Goal: Information Seeking & Learning: Learn about a topic

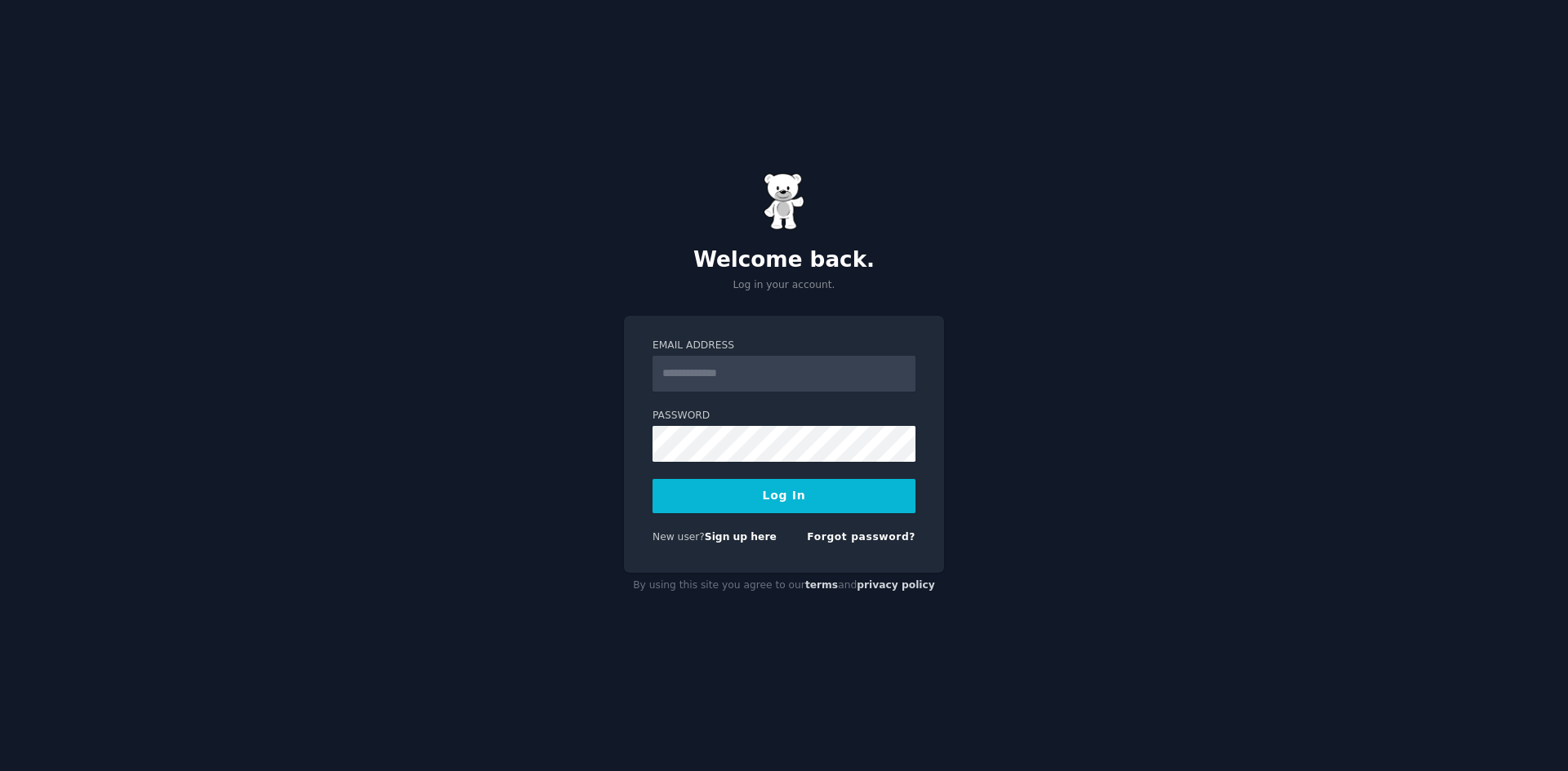
click at [771, 373] on input "Email Address" at bounding box center [784, 374] width 263 height 36
type input "**********"
click at [697, 501] on button "Log In" at bounding box center [784, 496] width 263 height 34
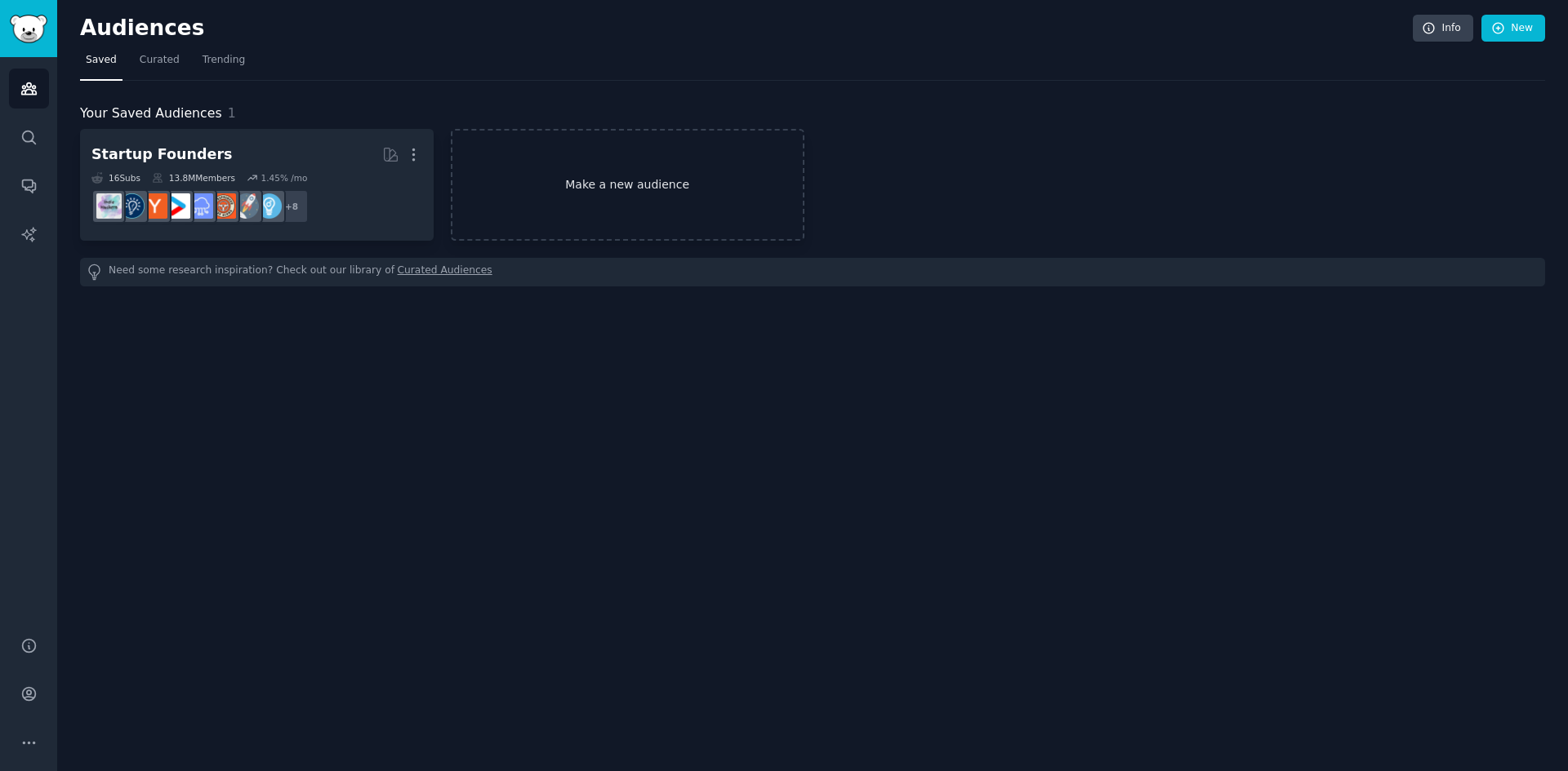
click at [642, 214] on link "Make a new audience" at bounding box center [628, 185] width 353 height 112
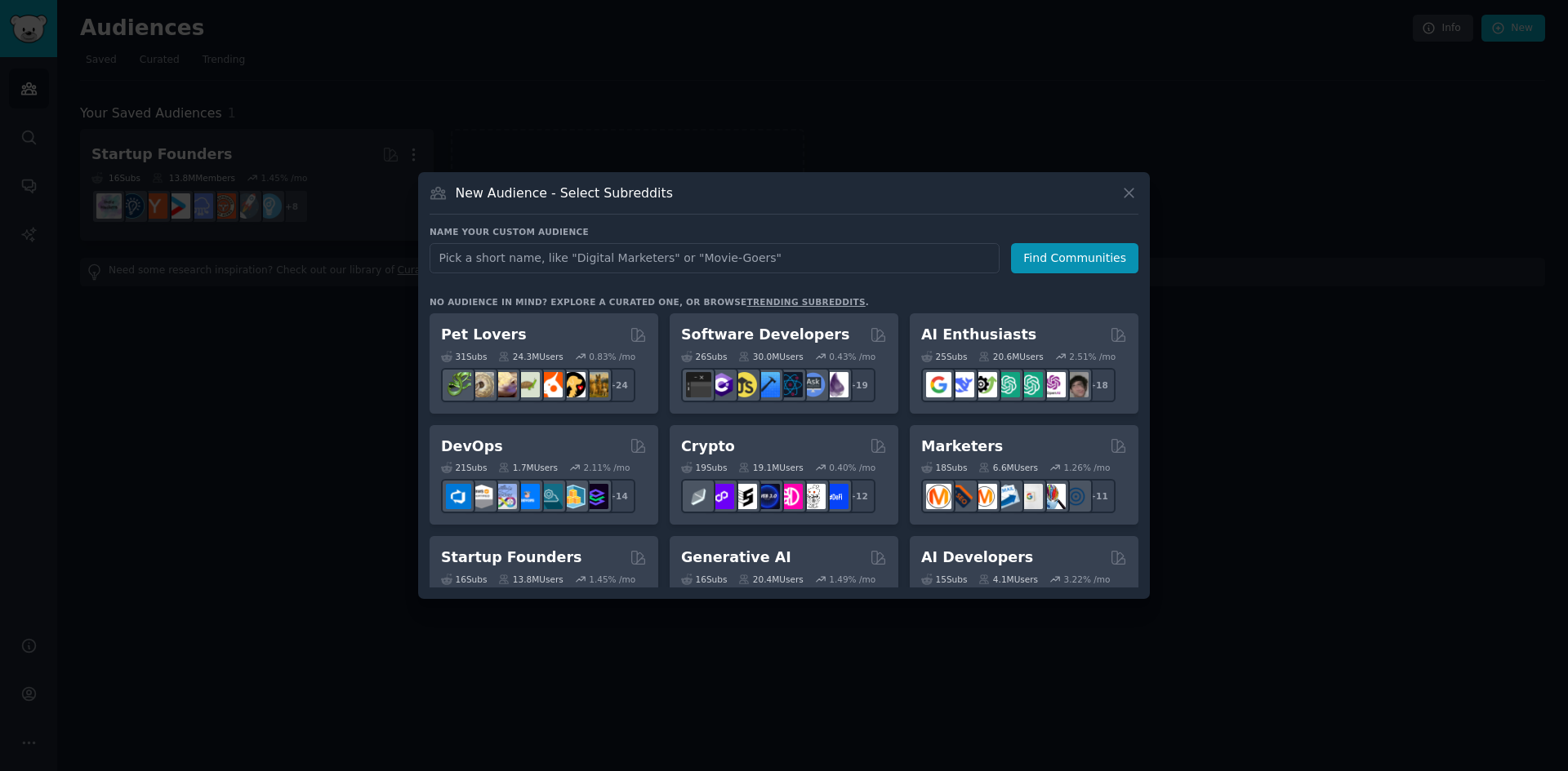
click at [552, 246] on input "text" at bounding box center [714, 258] width 570 height 30
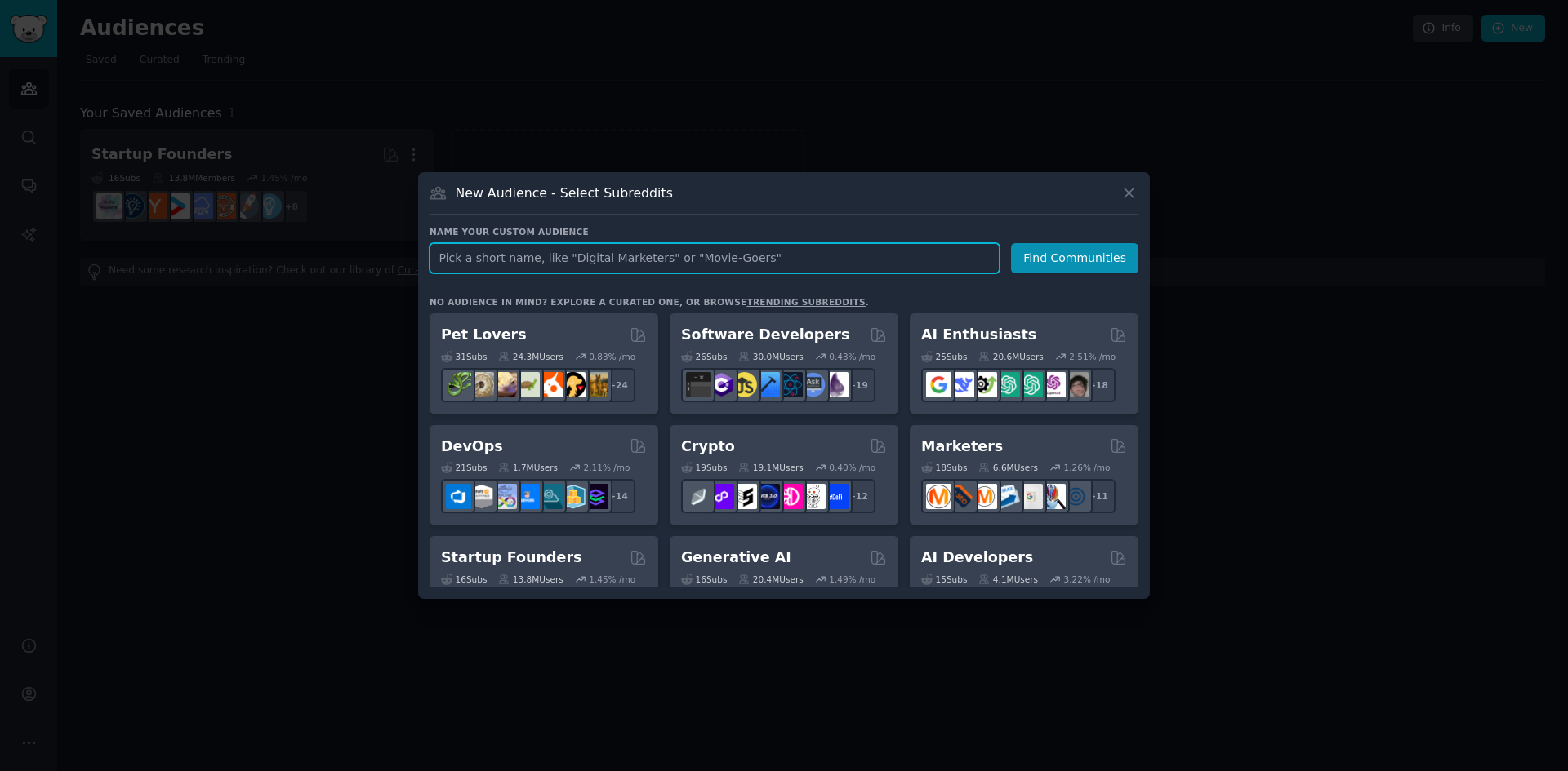
click at [586, 269] on input "text" at bounding box center [714, 258] width 570 height 30
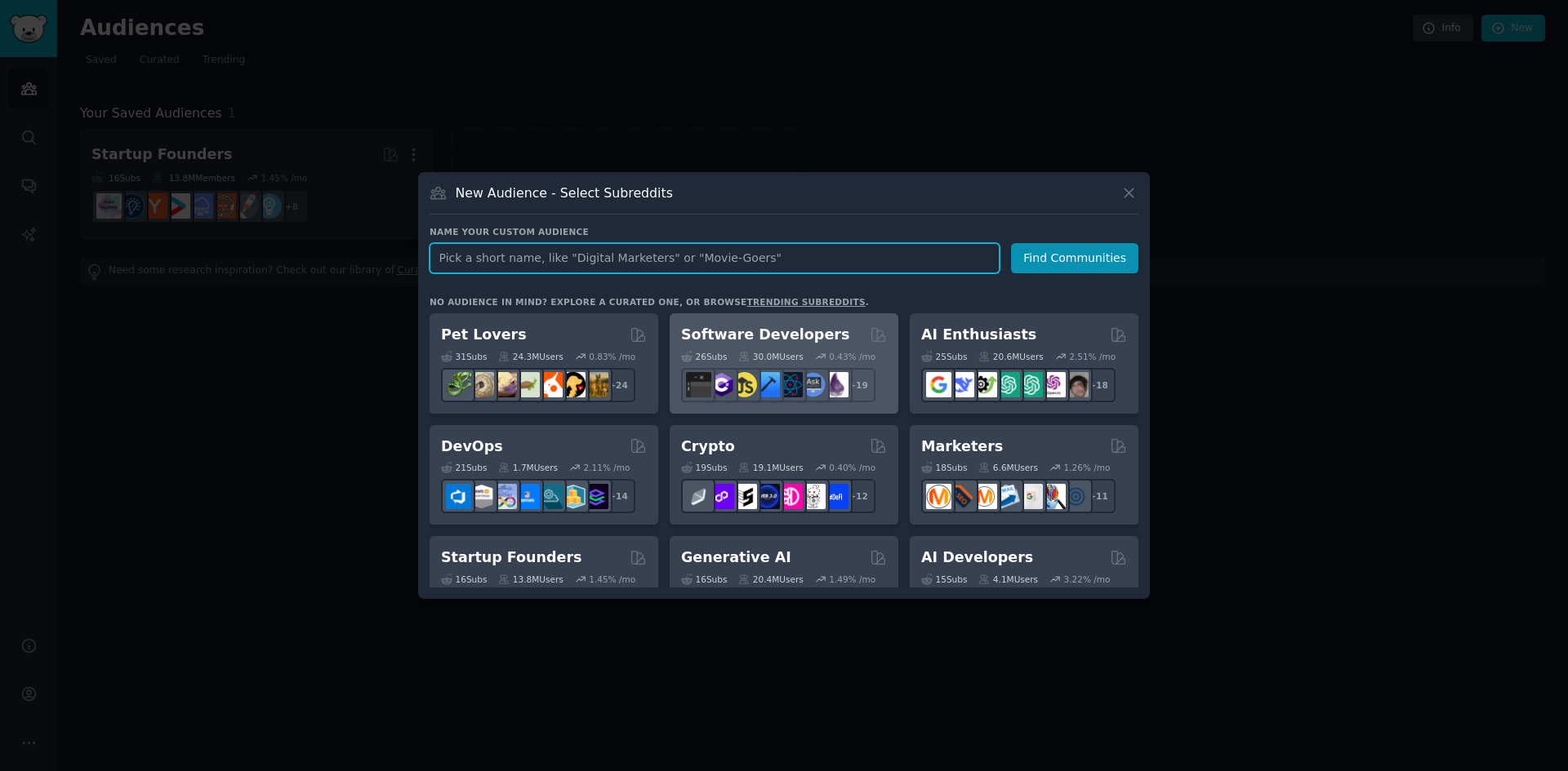
paste input "eCommerce"
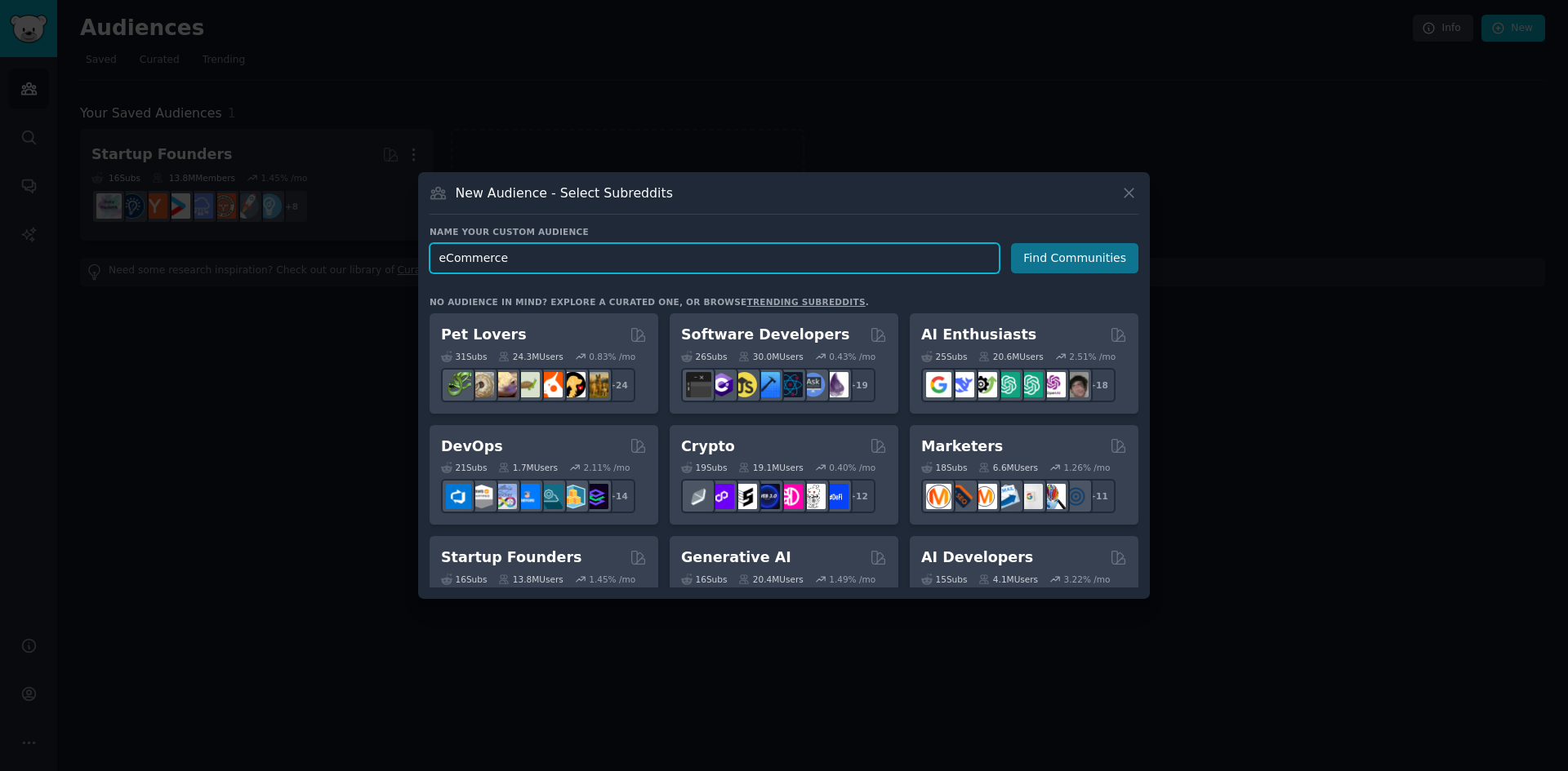
type input "eCommerce"
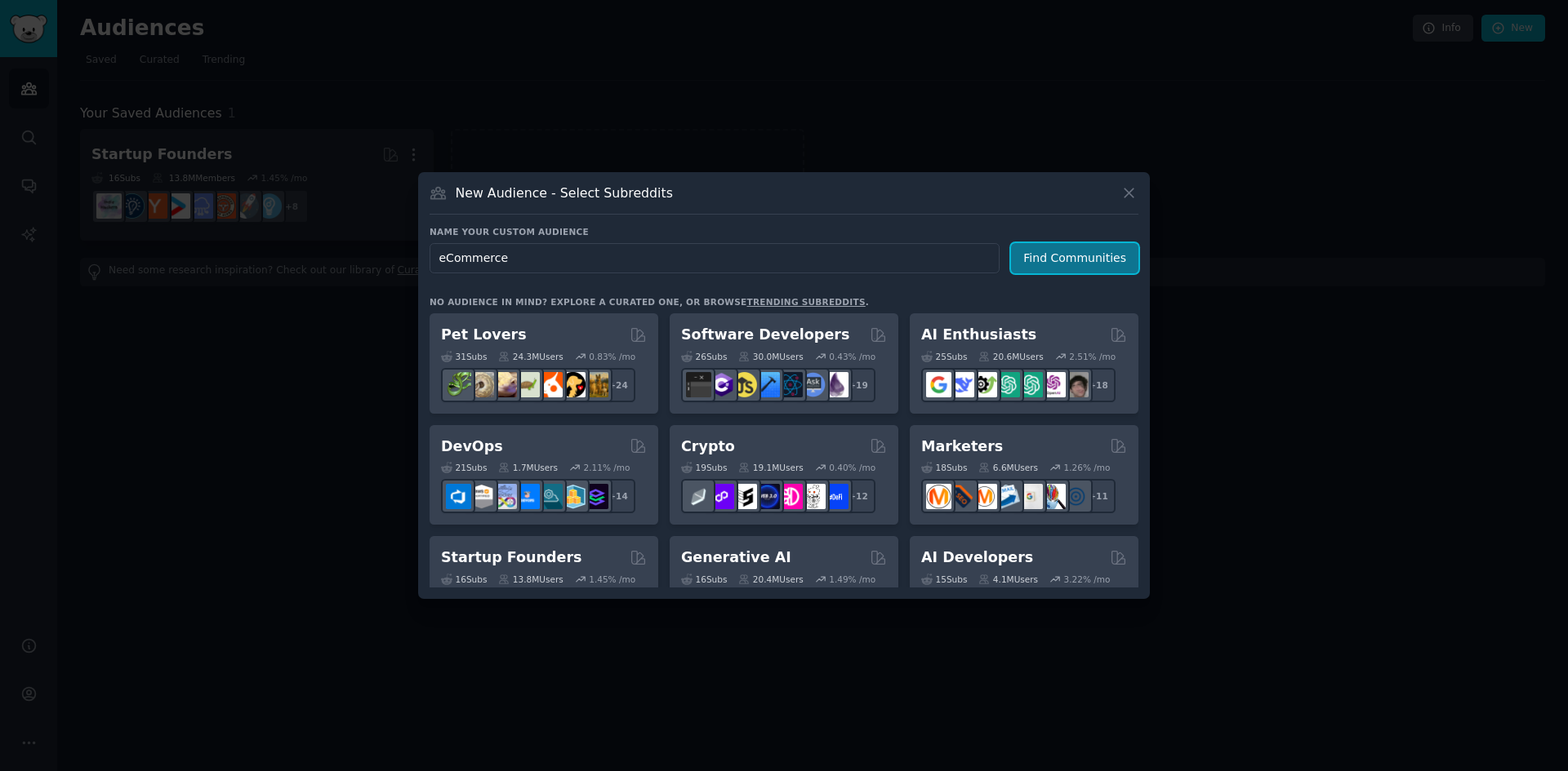
click at [1066, 250] on button "Find Communities" at bounding box center [1074, 258] width 127 height 30
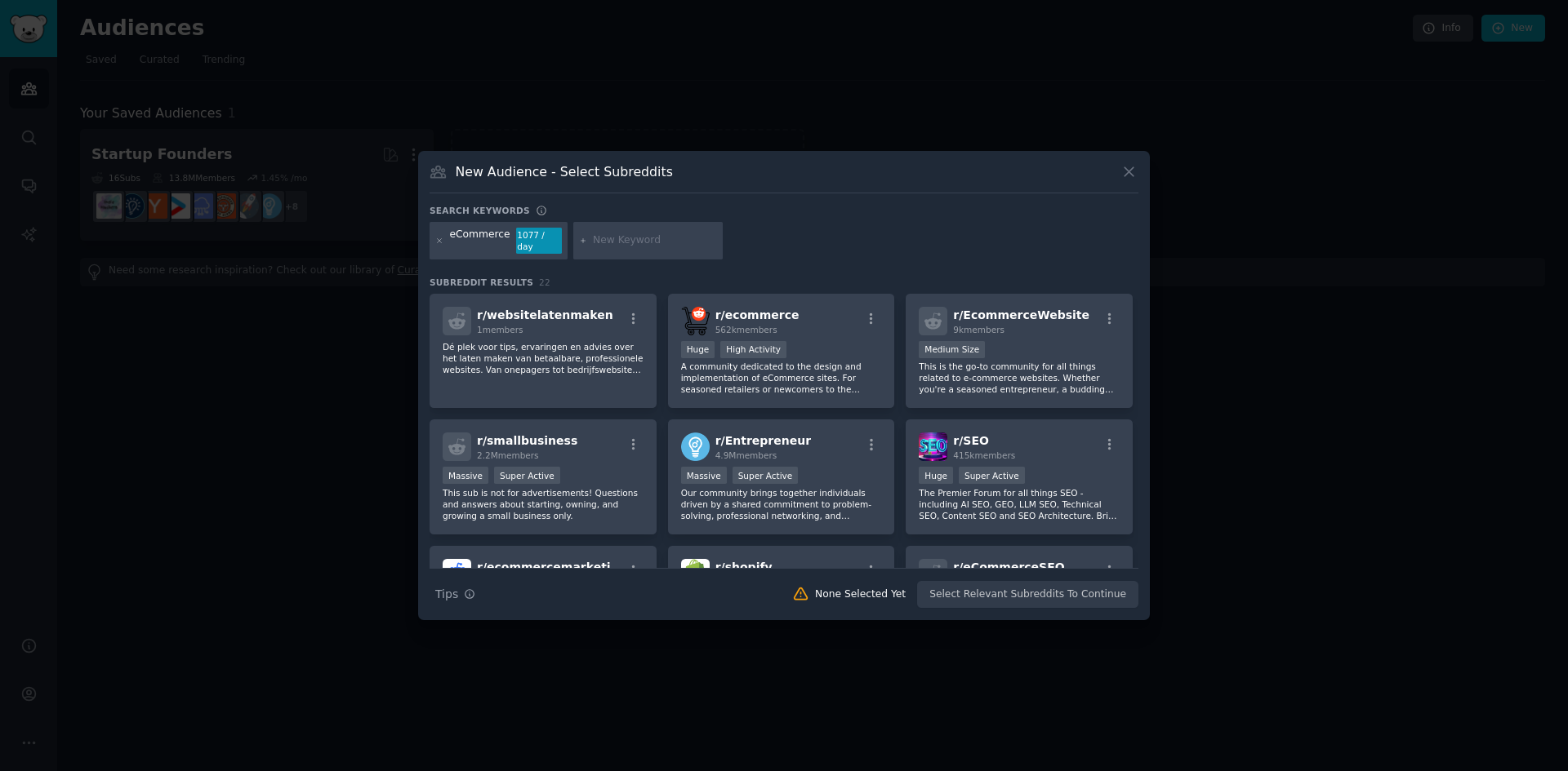
click at [775, 236] on div "eCommerce 1077 / day" at bounding box center [784, 243] width 709 height 43
click at [838, 341] on div "Huge High Activity" at bounding box center [781, 351] width 201 height 20
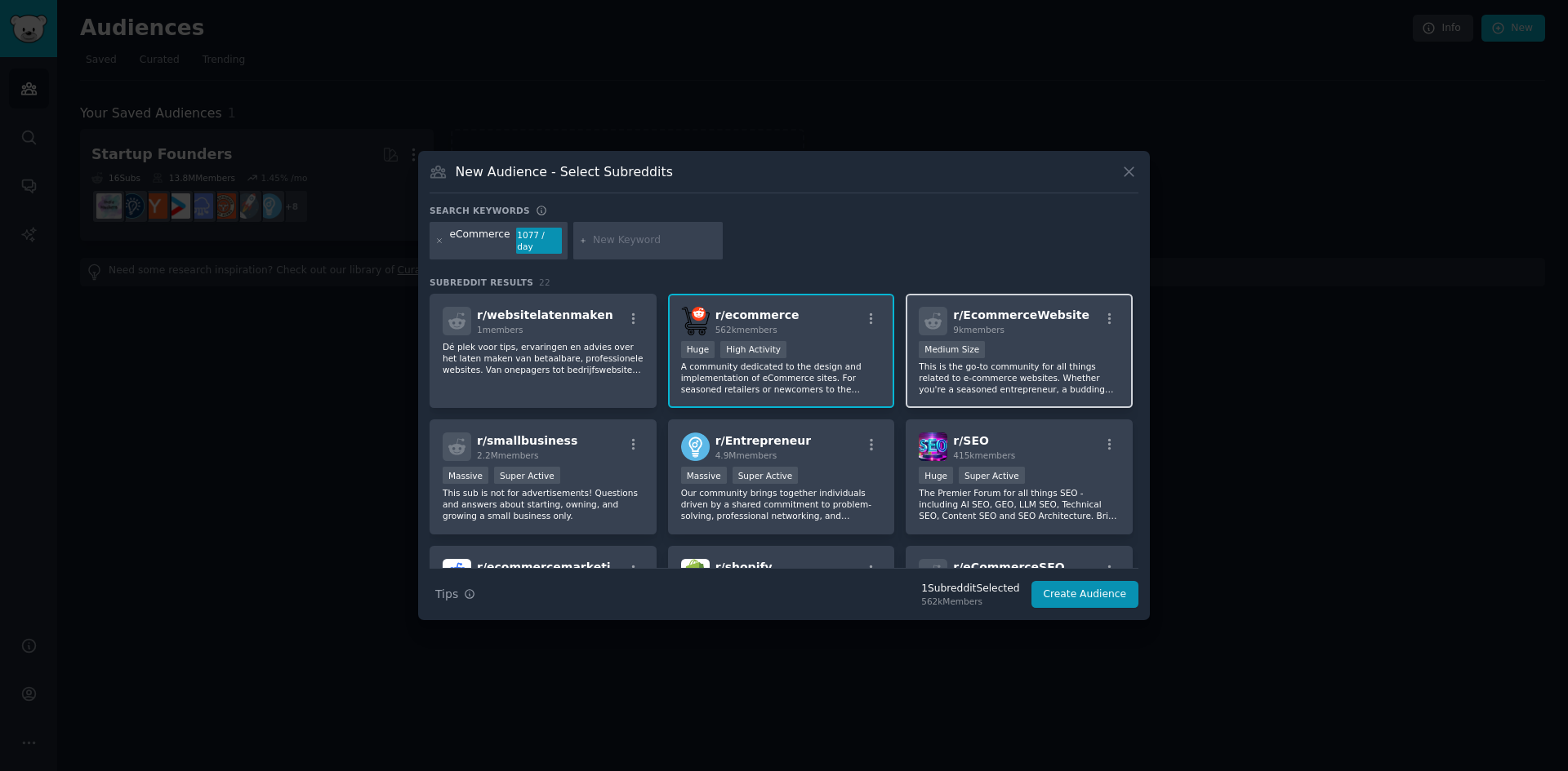
click at [970, 364] on p "This is the go-to community for all things related to e-commerce websites. Whet…" at bounding box center [1019, 377] width 201 height 34
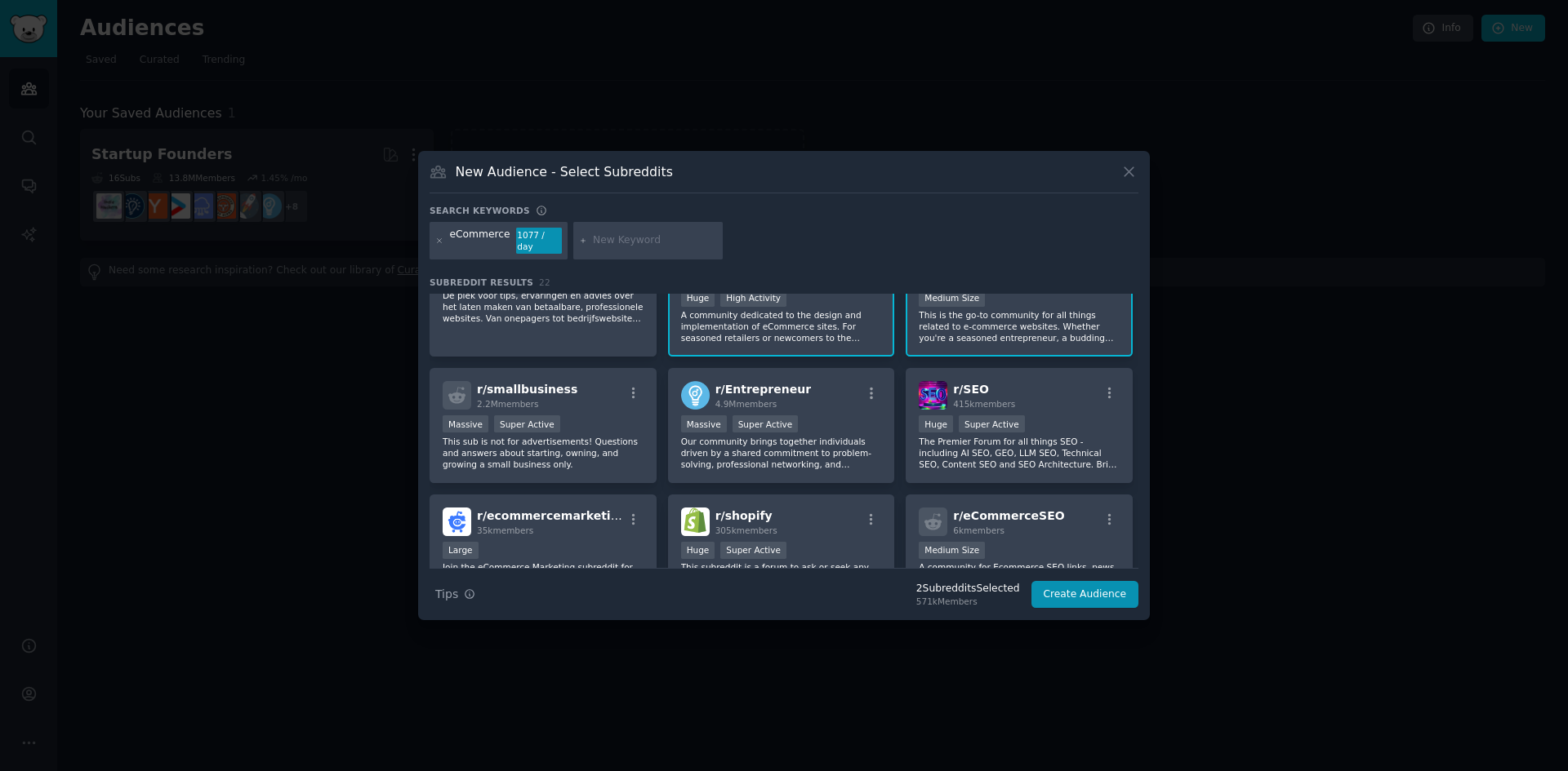
scroll to position [163, 0]
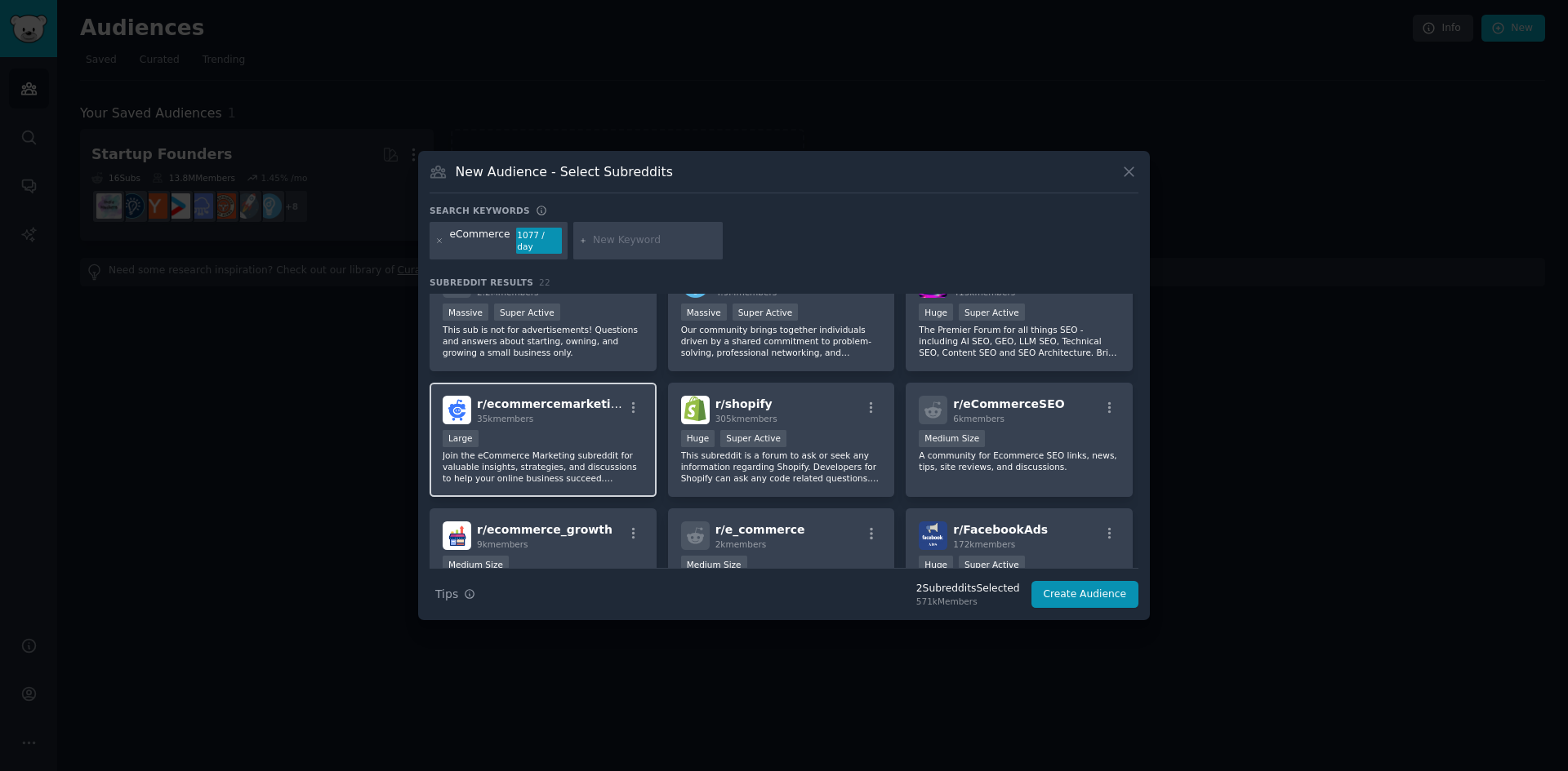
click at [526, 433] on div "Large" at bounding box center [543, 441] width 201 height 20
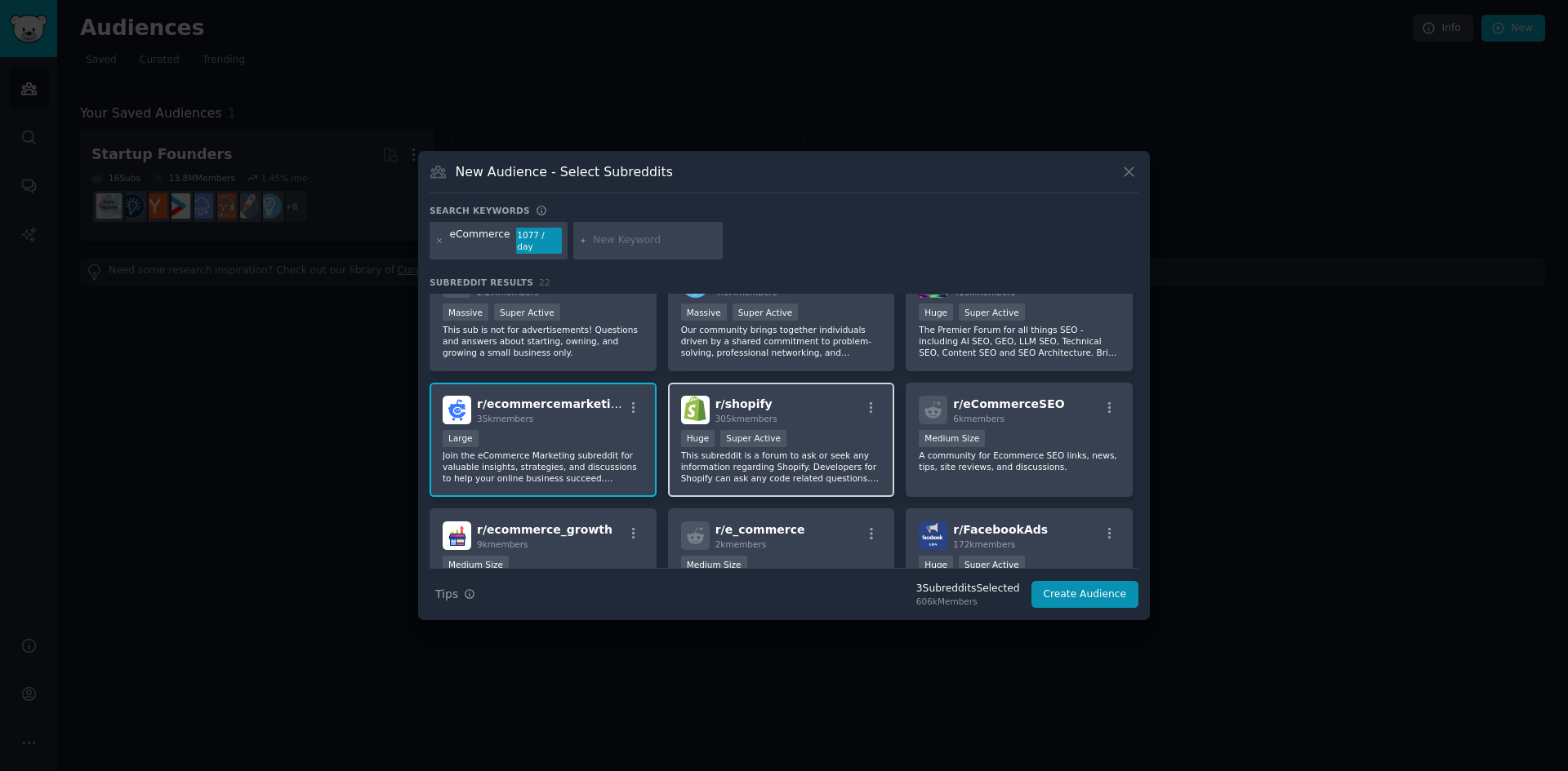
click at [844, 414] on div "r/ shopify 305k members" at bounding box center [781, 409] width 201 height 29
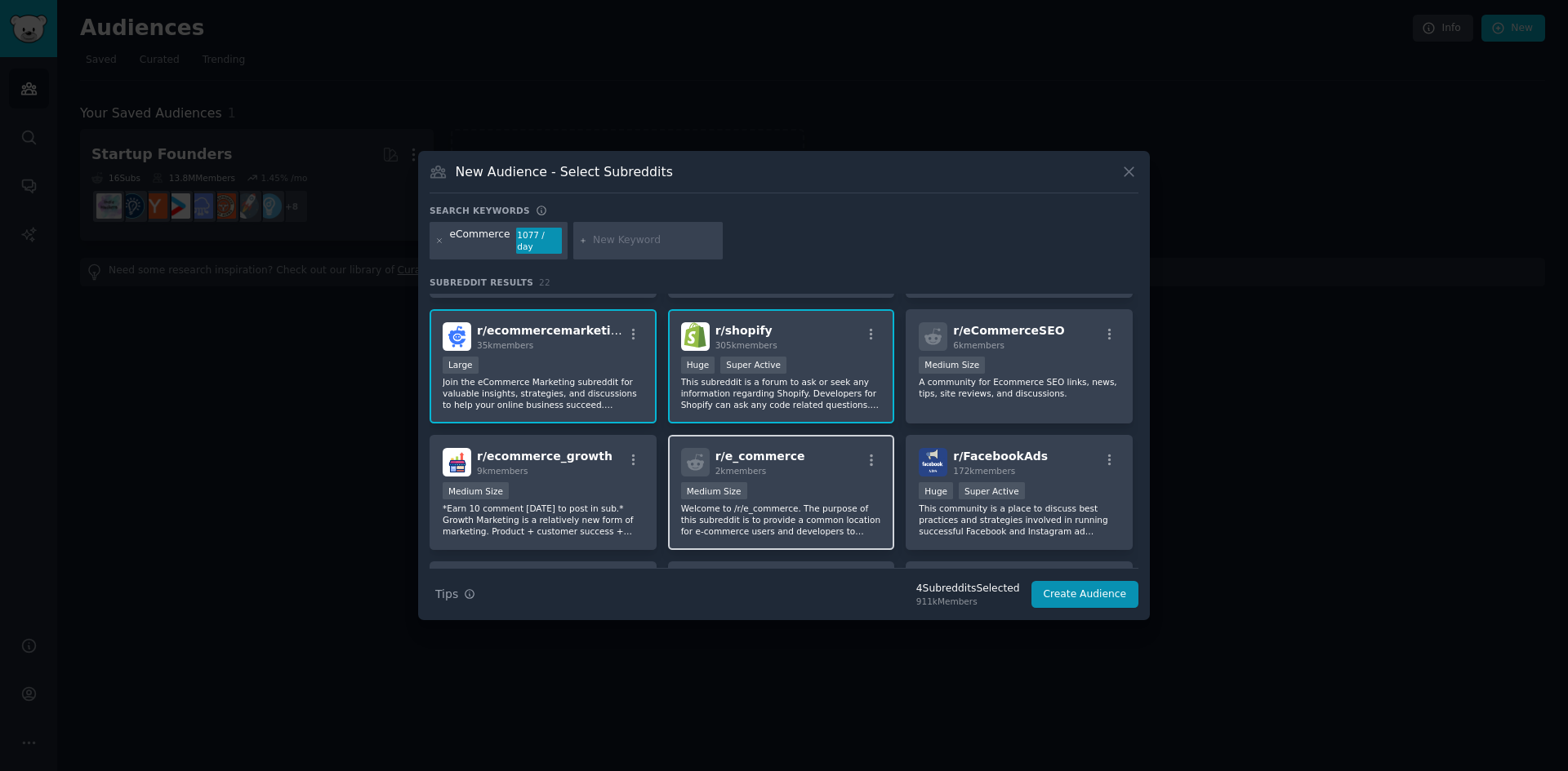
scroll to position [245, 0]
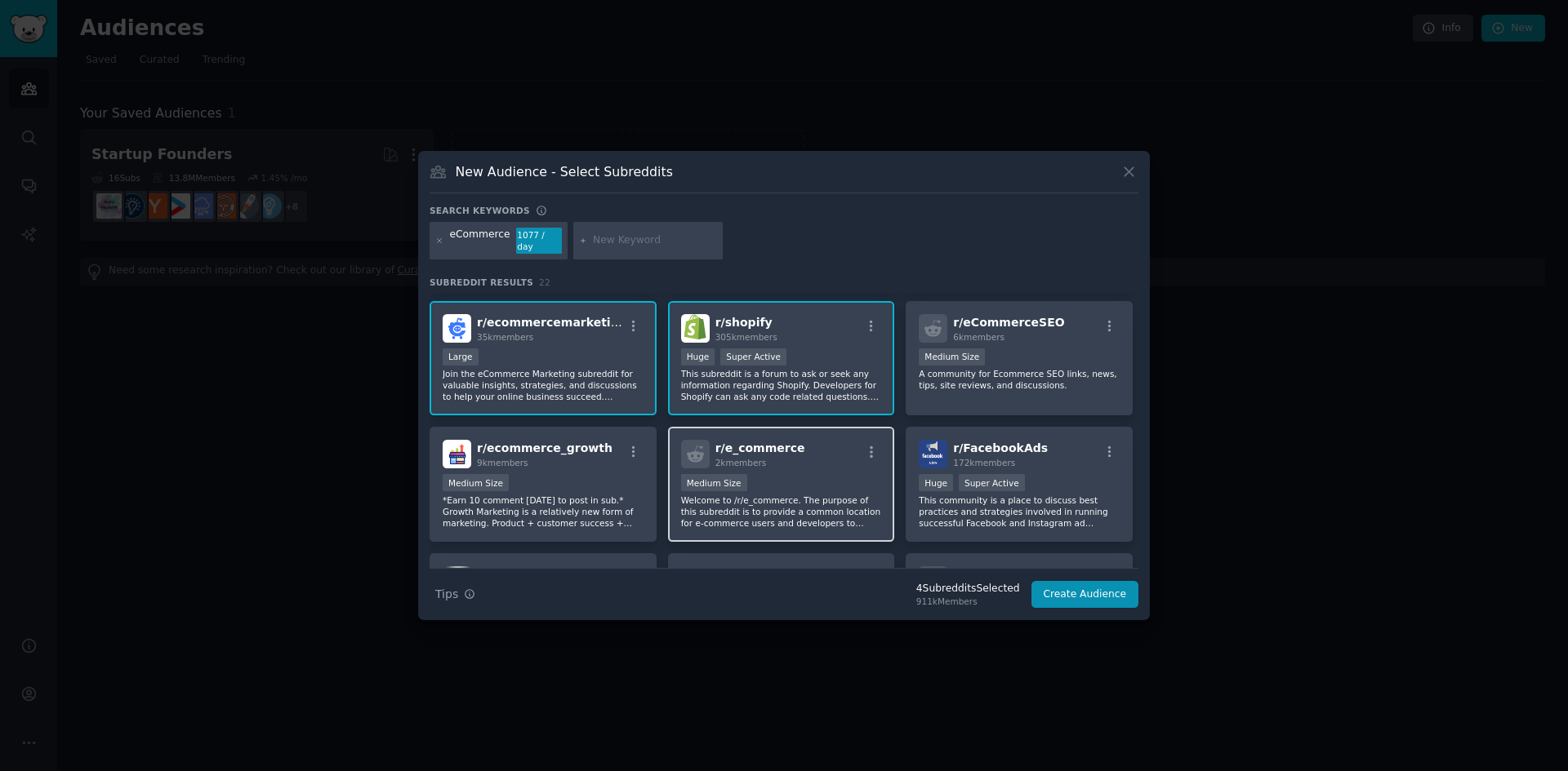
click at [779, 475] on div "1000 - 10,000 members Medium Size" at bounding box center [781, 485] width 201 height 20
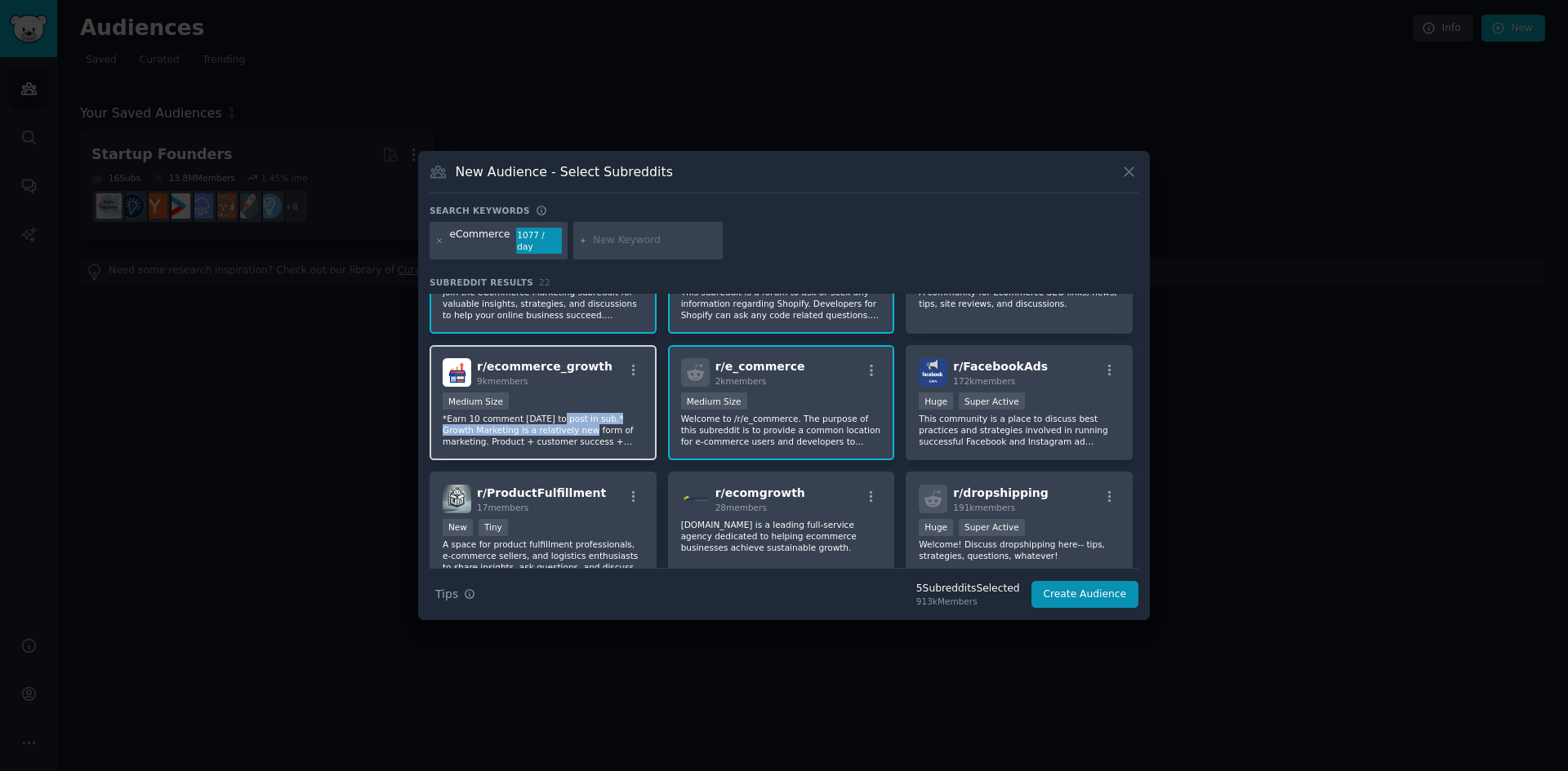
click at [553, 420] on p "*Earn 10 comment karma to post in sub.* Growth Marketing is a relatively new fo…" at bounding box center [543, 430] width 201 height 34
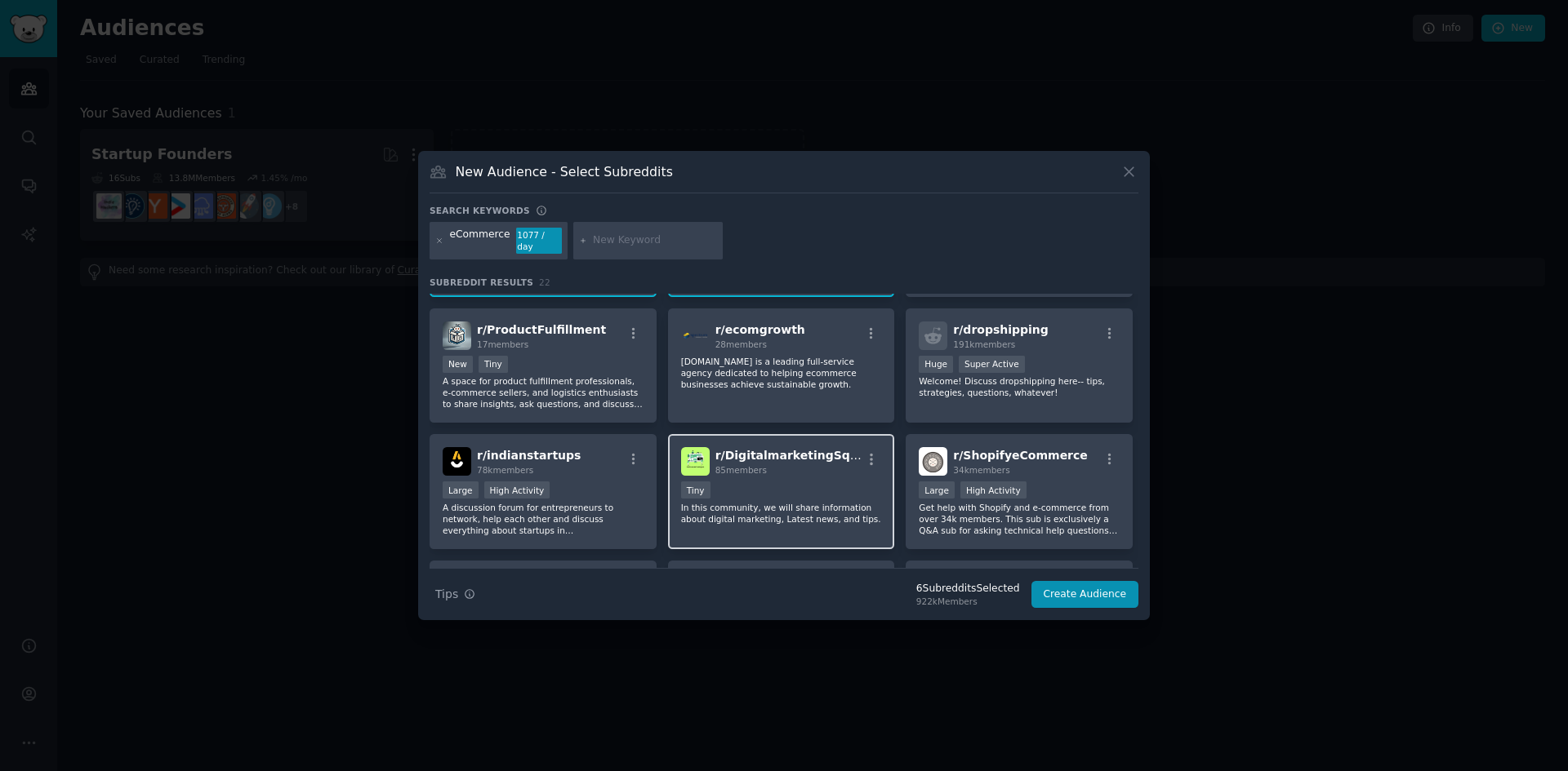
scroll to position [571, 0]
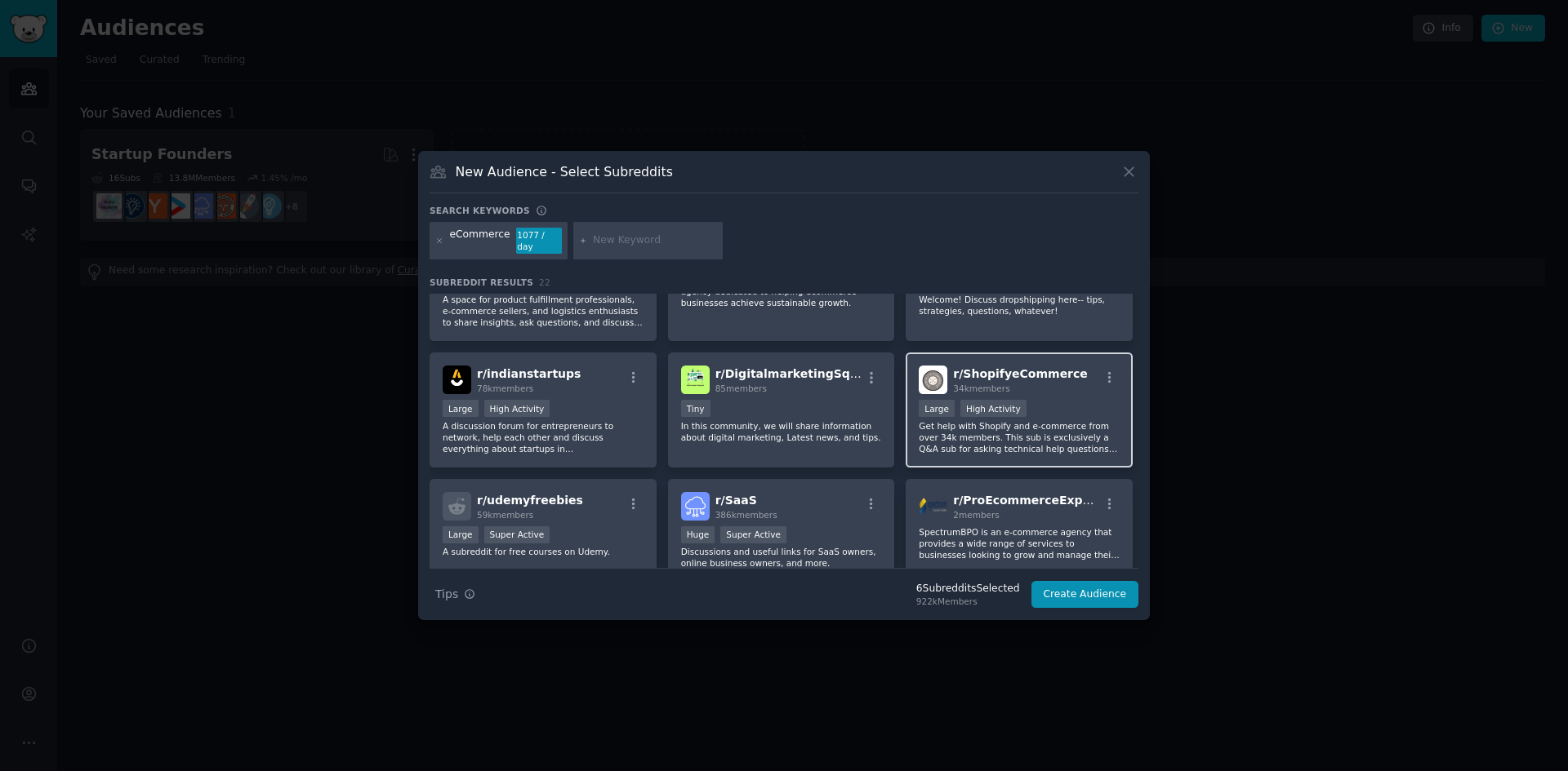
click at [988, 428] on p "Get help with Shopify and e-commerce from over 34k members. This sub is exclusi…" at bounding box center [1019, 437] width 201 height 34
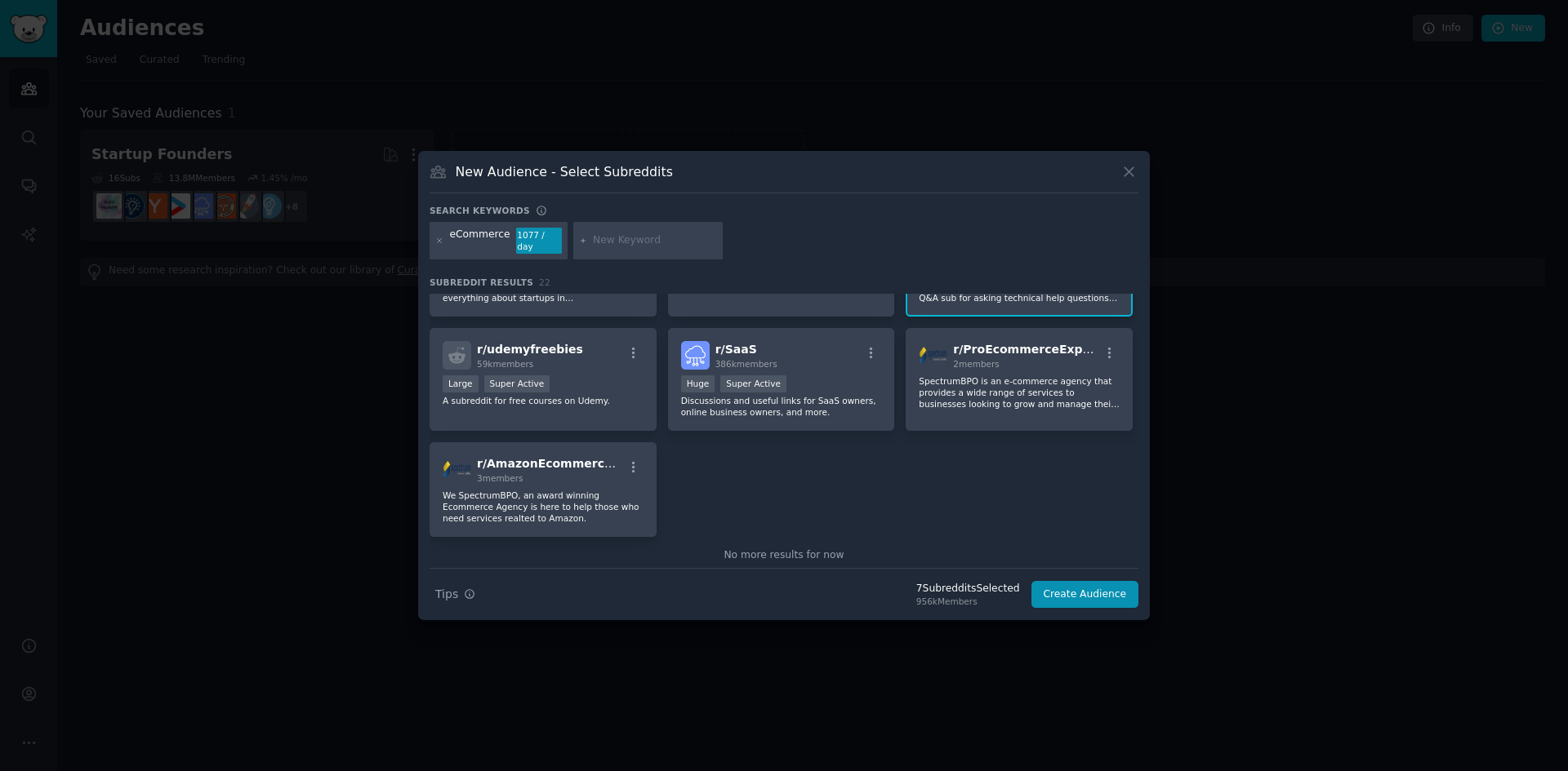
scroll to position [667, 0]
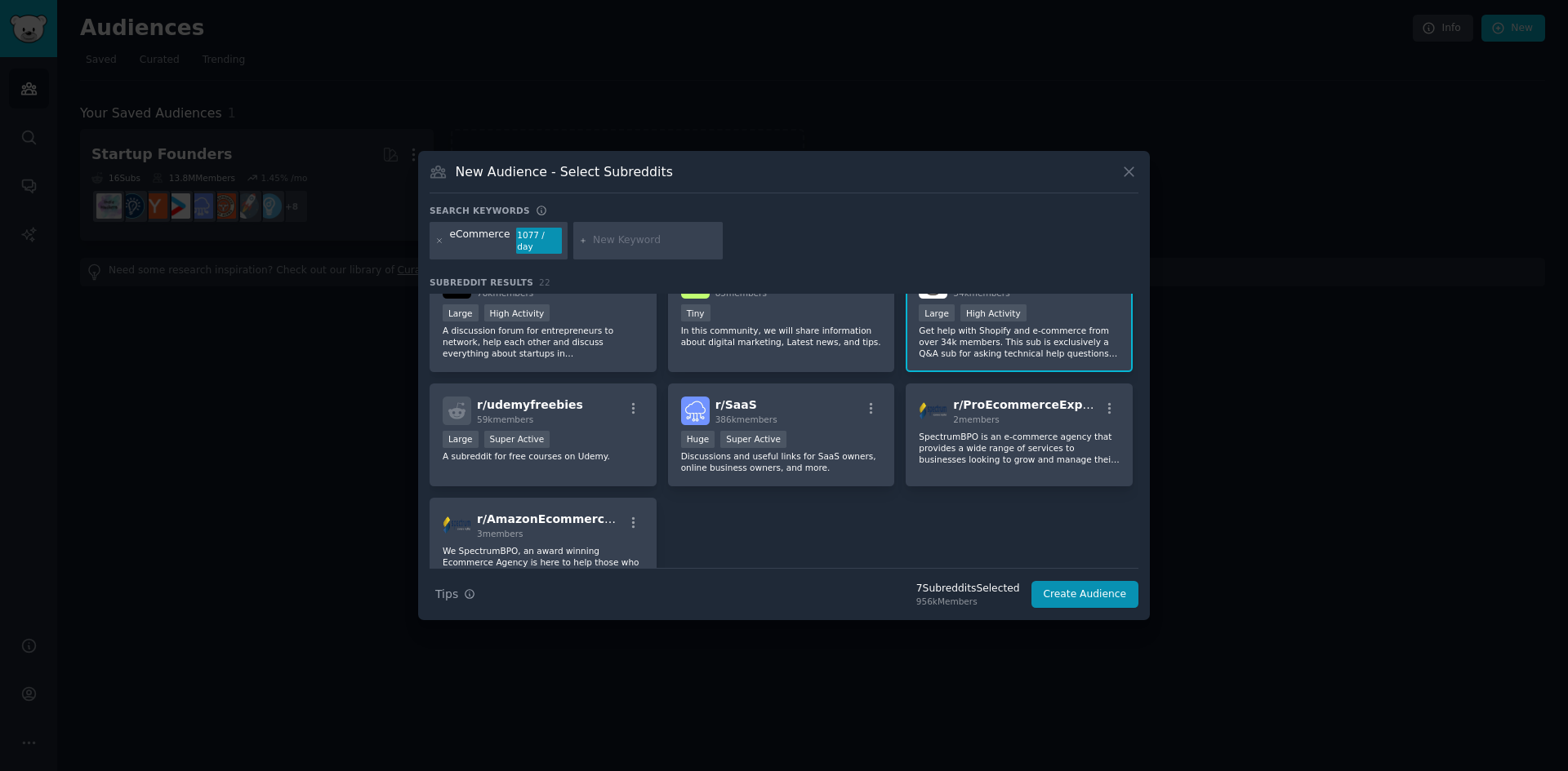
click at [782, 521] on div "r/ websitelatenmaken 1 members Dé plek voor tips, ervaringen en advies over het…" at bounding box center [784, 110] width 709 height 967
click at [594, 247] on input "text" at bounding box center [654, 241] width 124 height 15
click at [641, 238] on input "text" at bounding box center [654, 241] width 124 height 15
paste input "eSIM"
type input "eSIM"
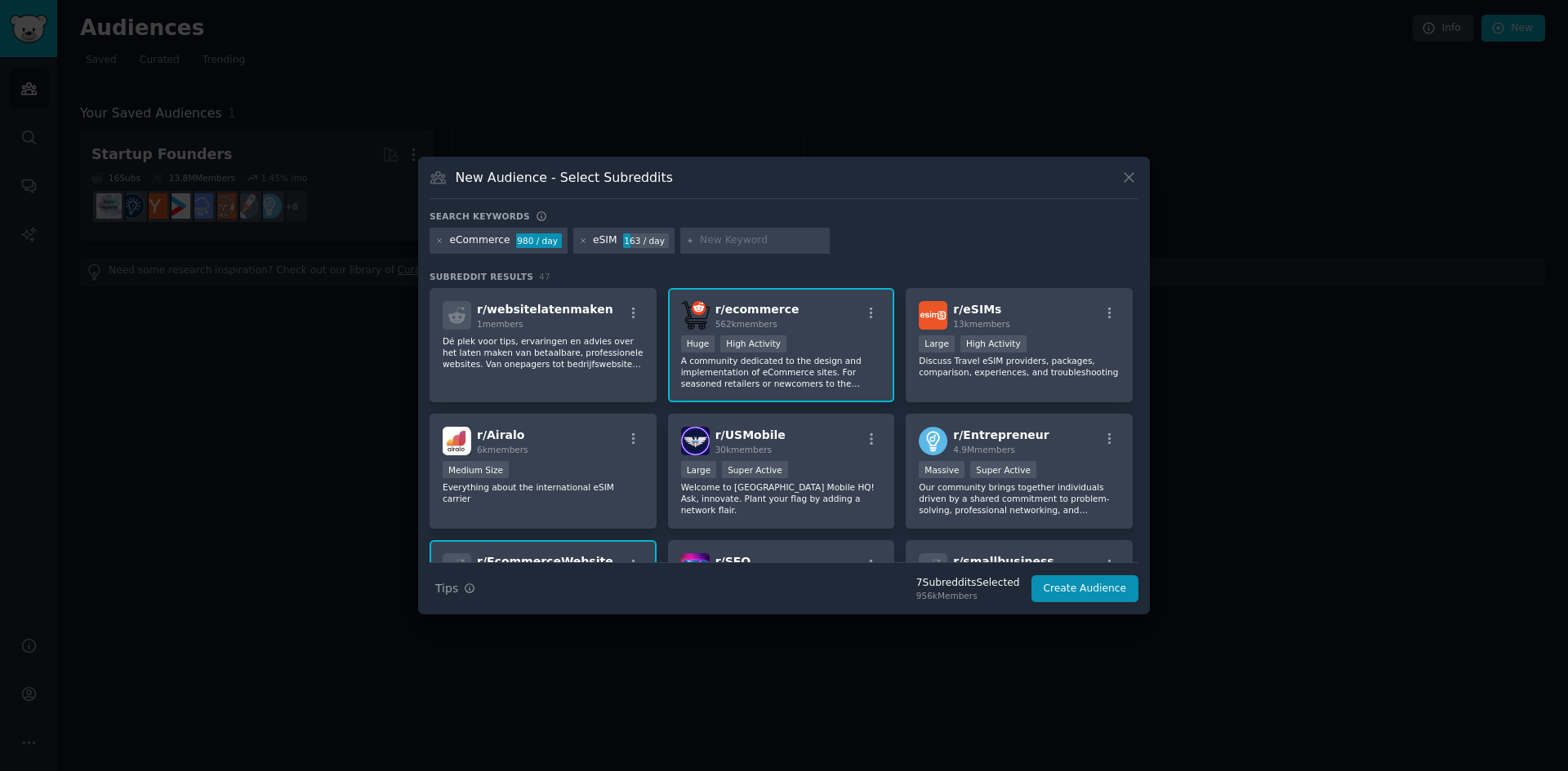
click at [943, 247] on div "eCommerce 980 / day eSIM 163 / day" at bounding box center [784, 244] width 709 height 32
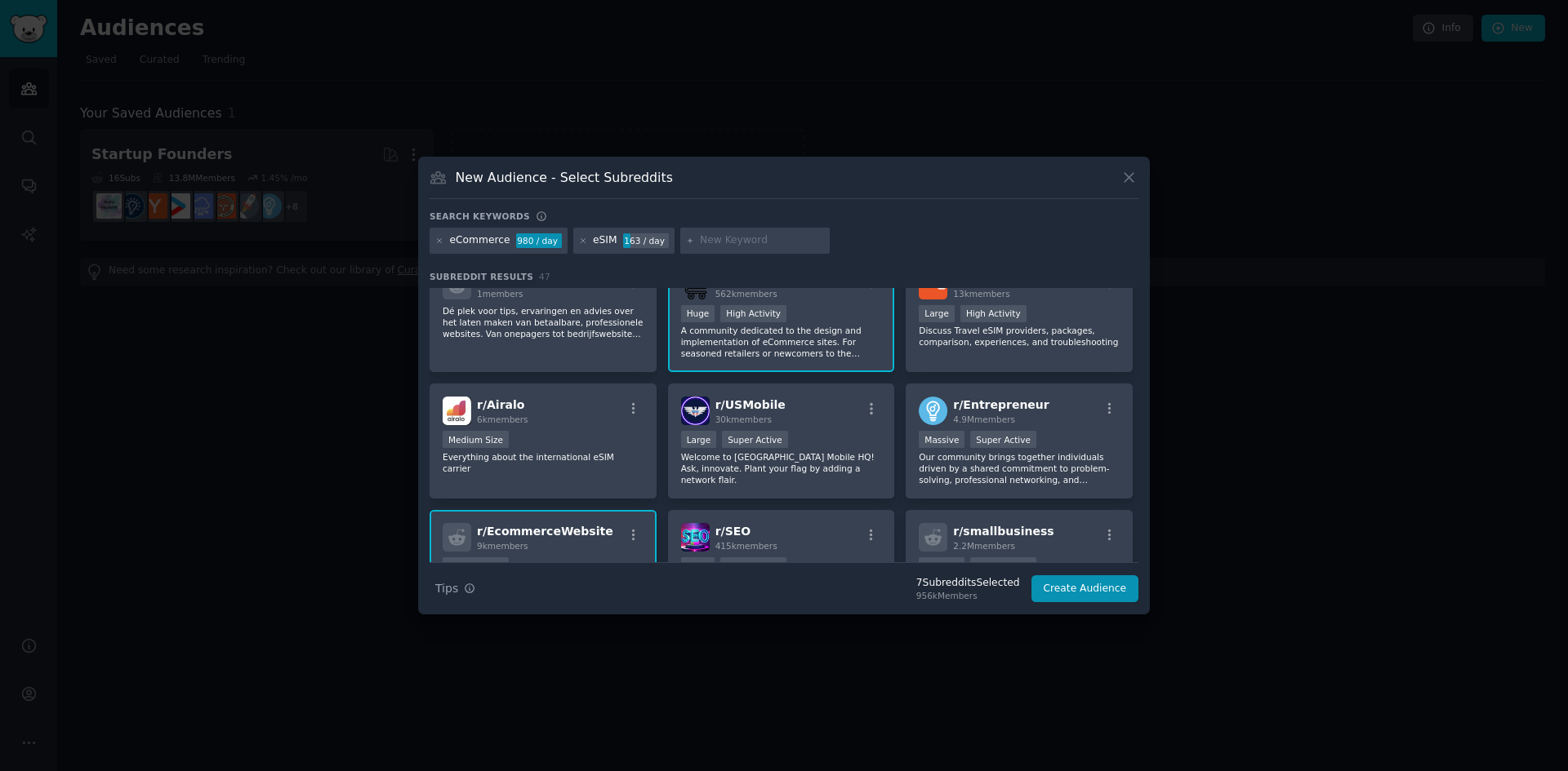
scroll to position [82, 0]
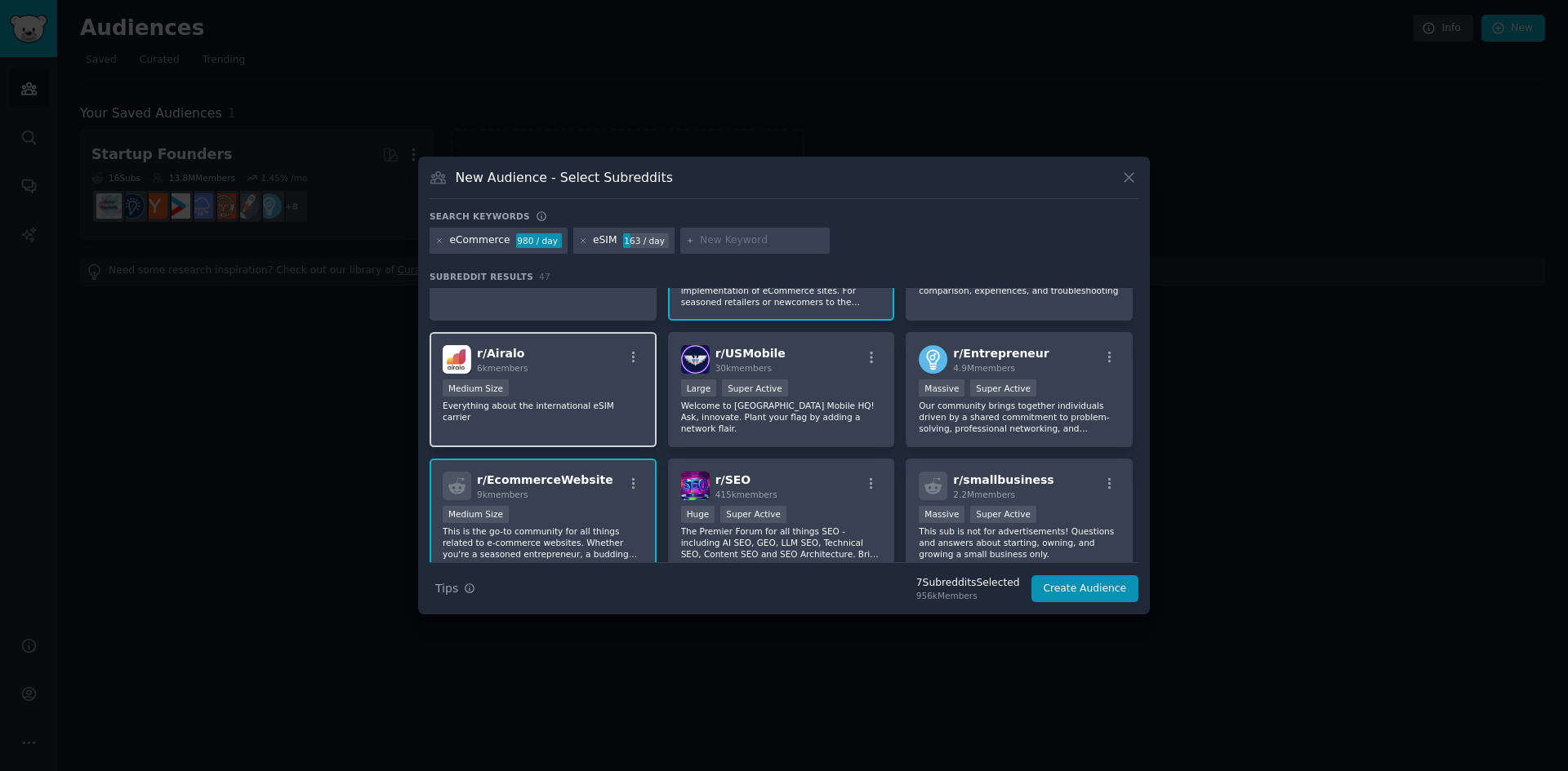
click at [562, 391] on div "Medium Size" at bounding box center [543, 390] width 201 height 20
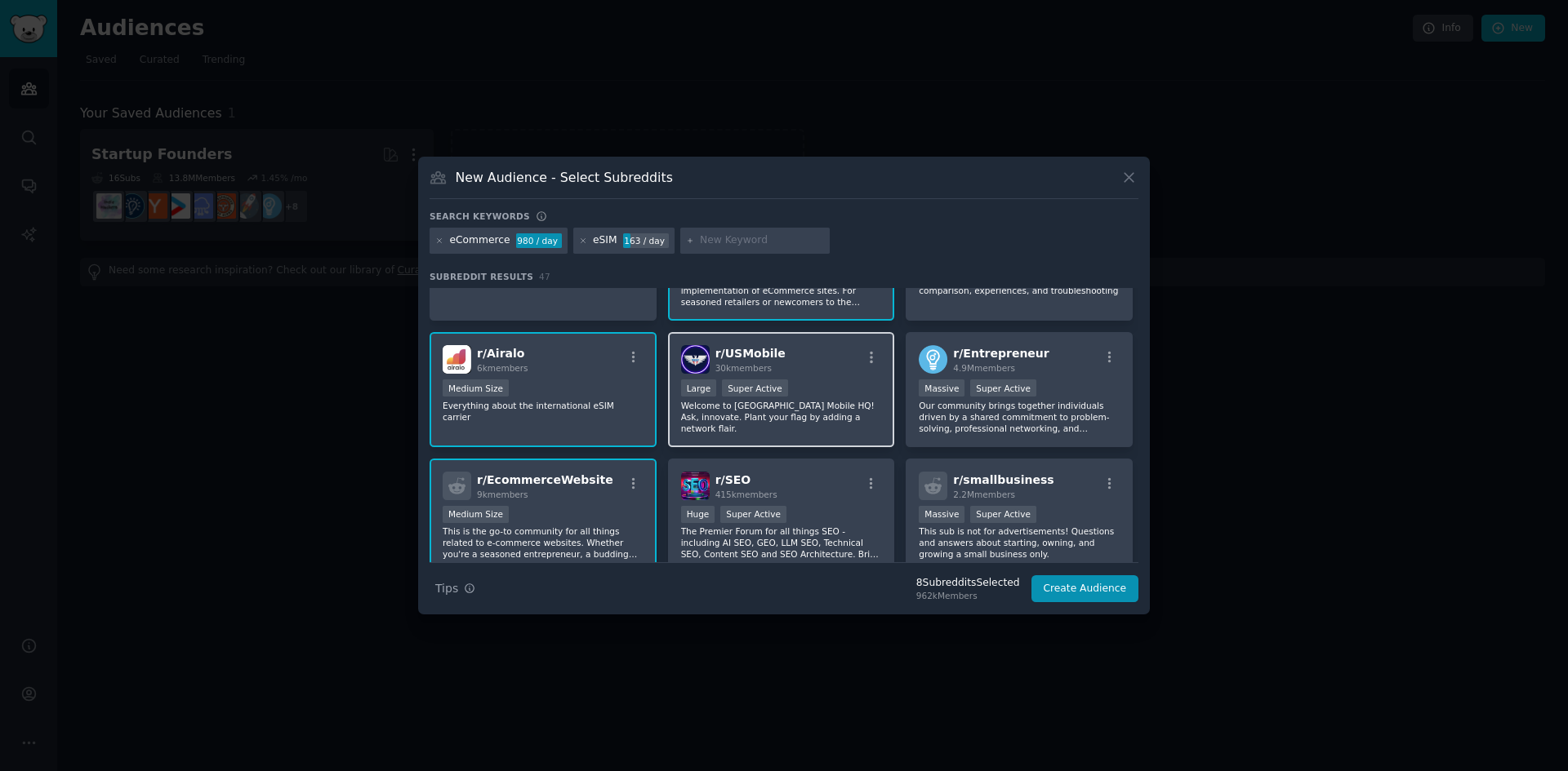
click at [805, 416] on p "Welcome to US Mobile HQ! Ask, innovate. Plant your flag by adding a network fla…" at bounding box center [781, 417] width 201 height 34
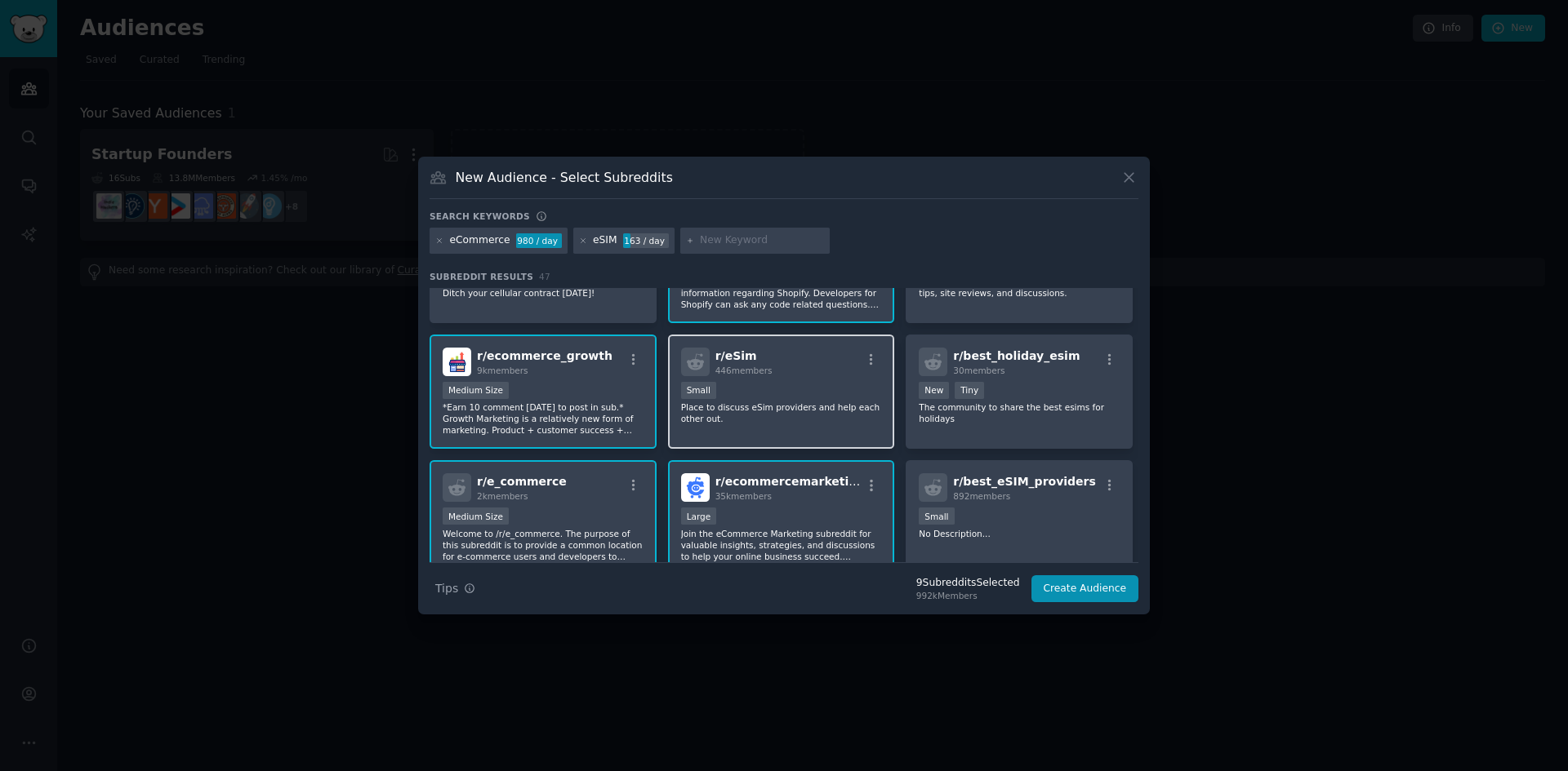
scroll to position [489, 0]
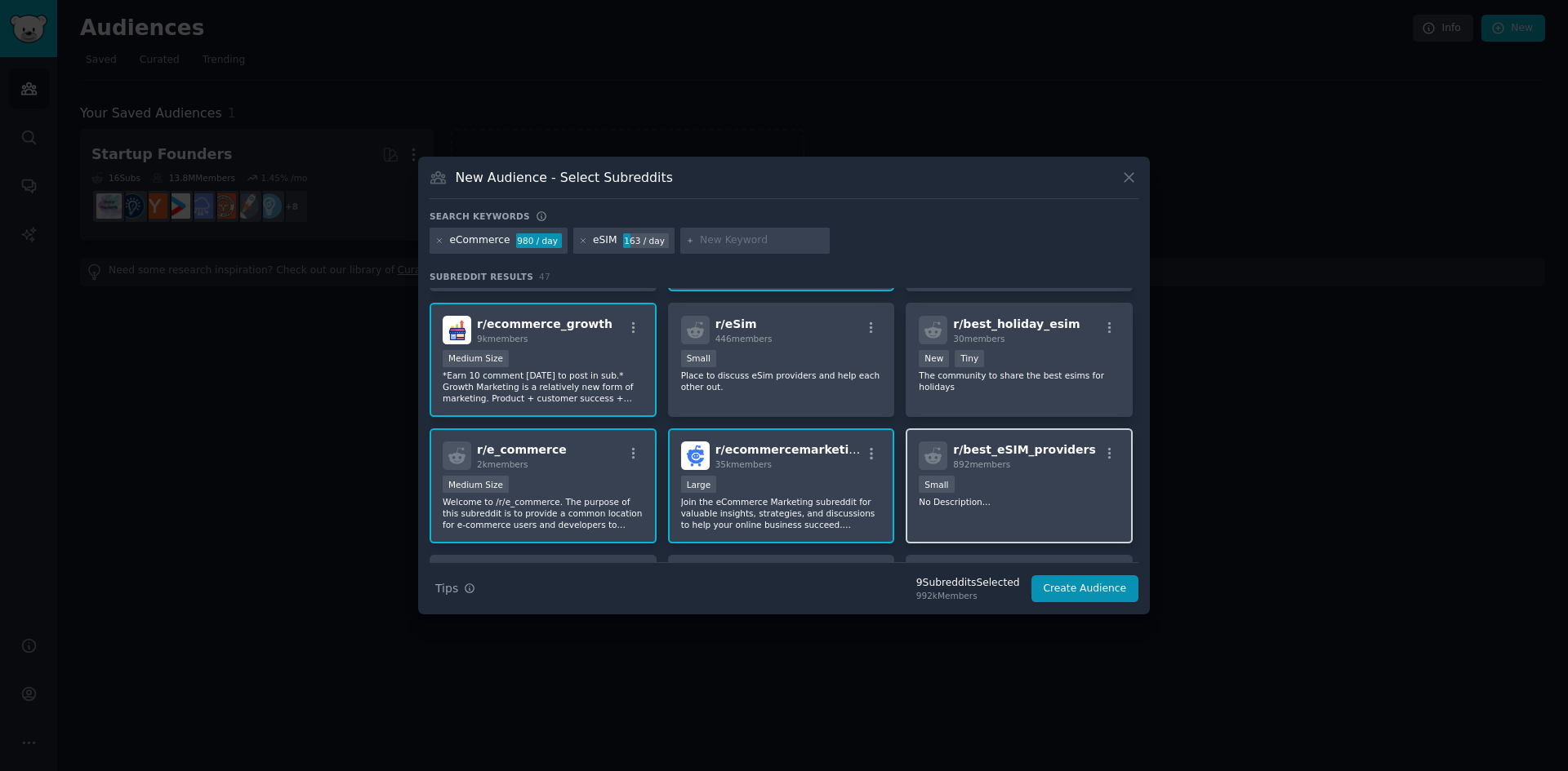
click at [994, 496] on p "No Description..." at bounding box center [1019, 501] width 201 height 11
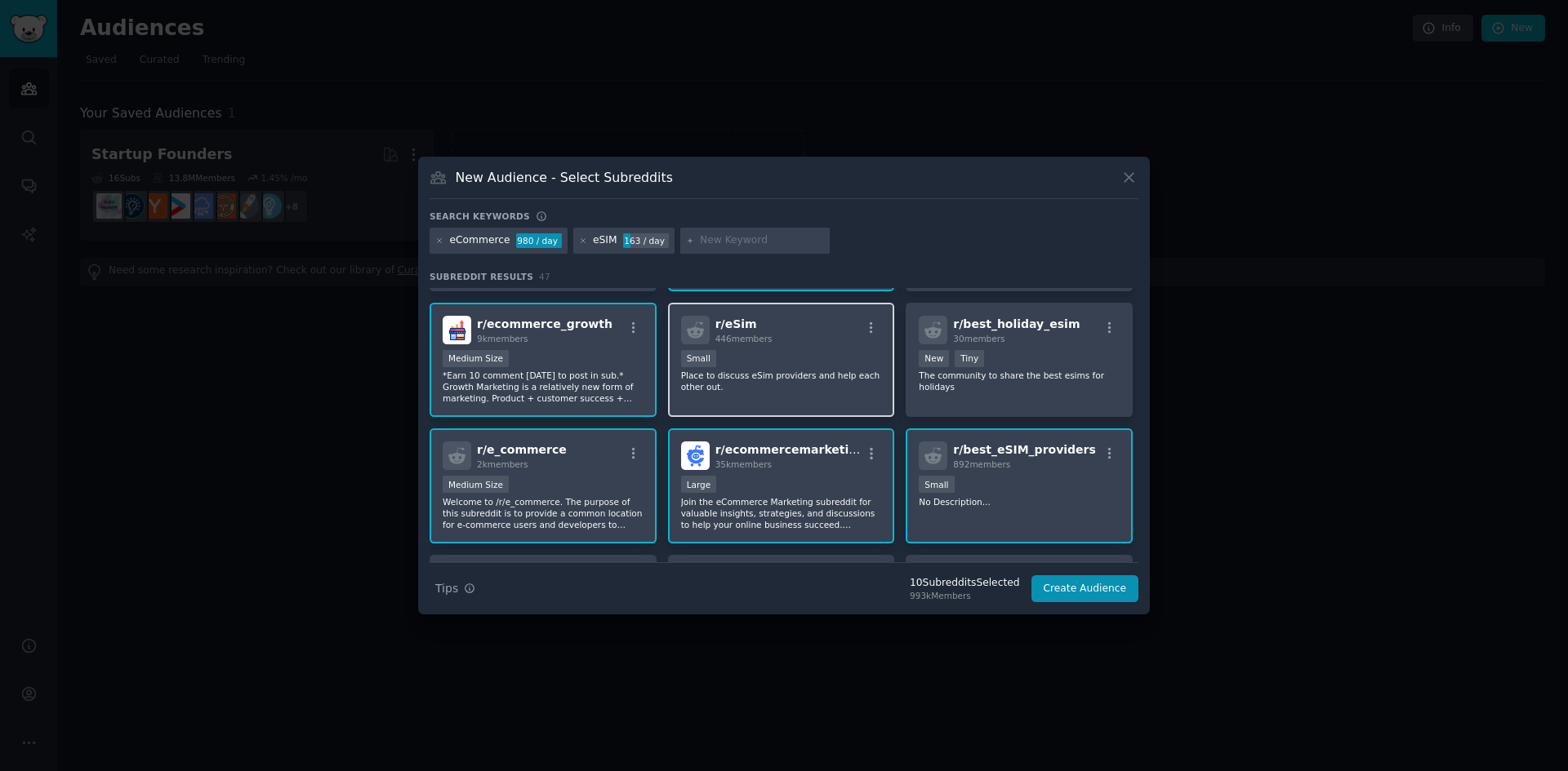
click at [797, 380] on p "Place to discuss eSim providers and help each other out." at bounding box center [781, 381] width 201 height 23
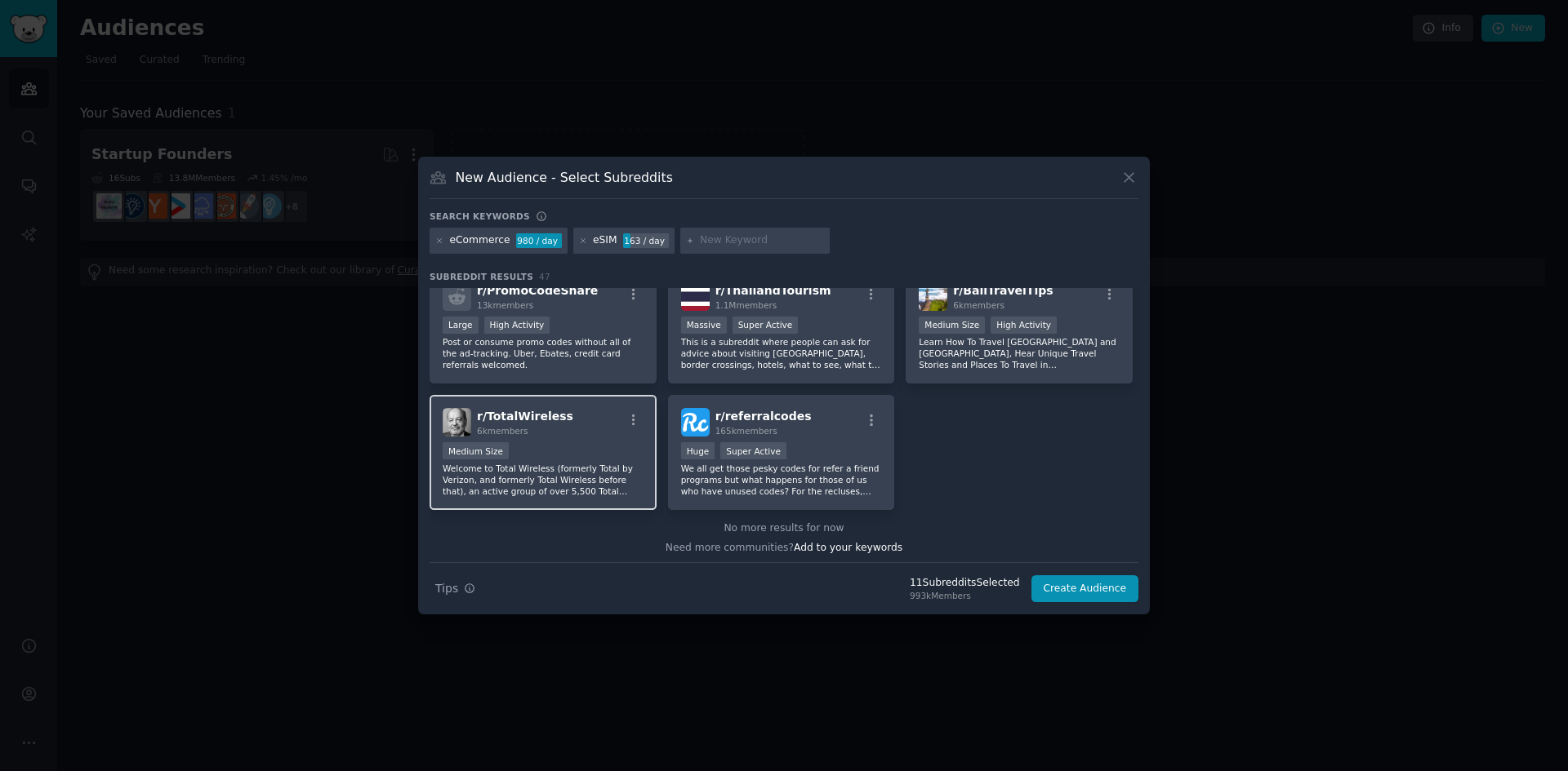
scroll to position [1778, 0]
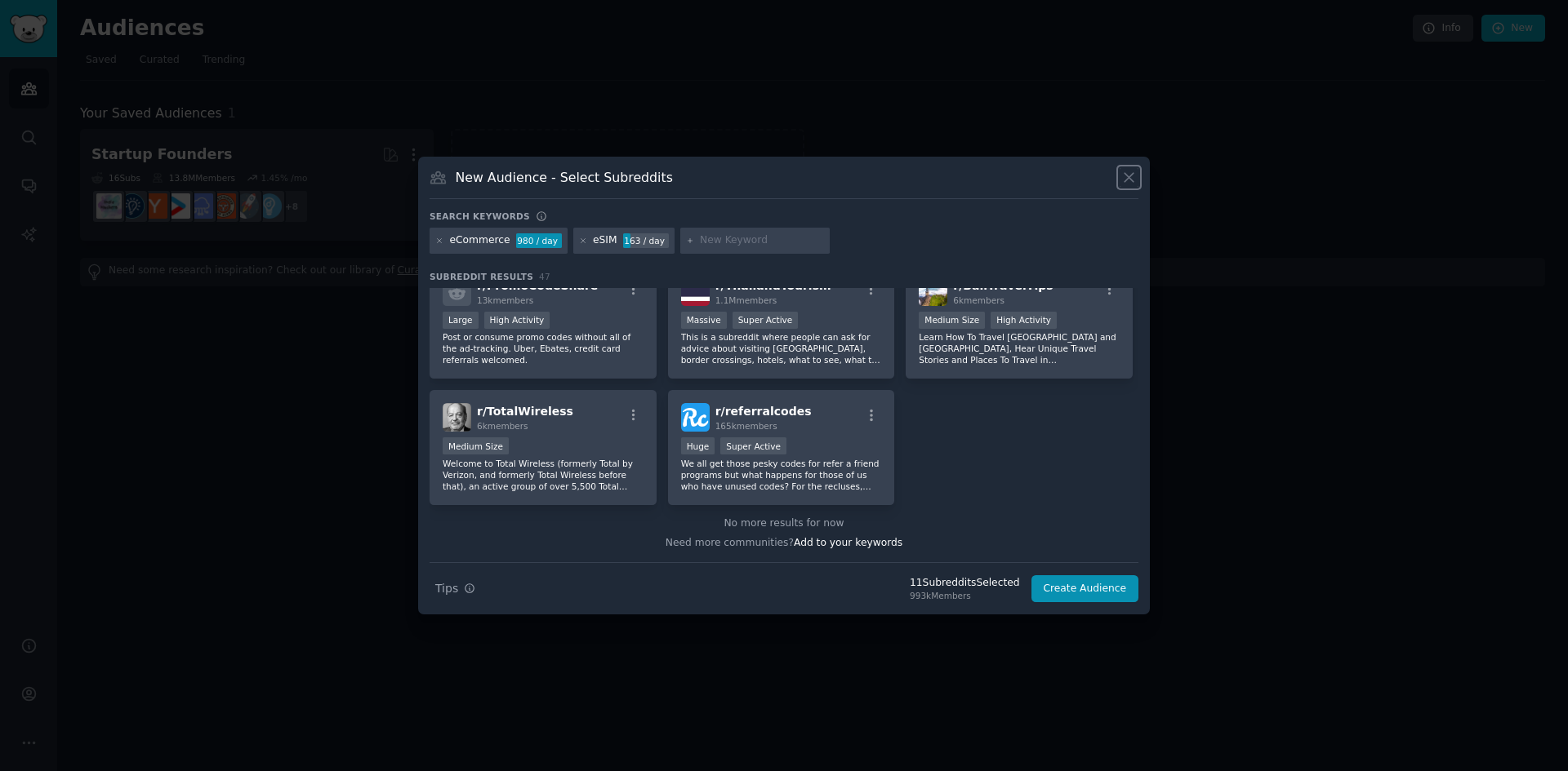
click at [1127, 177] on icon at bounding box center [1129, 178] width 9 height 9
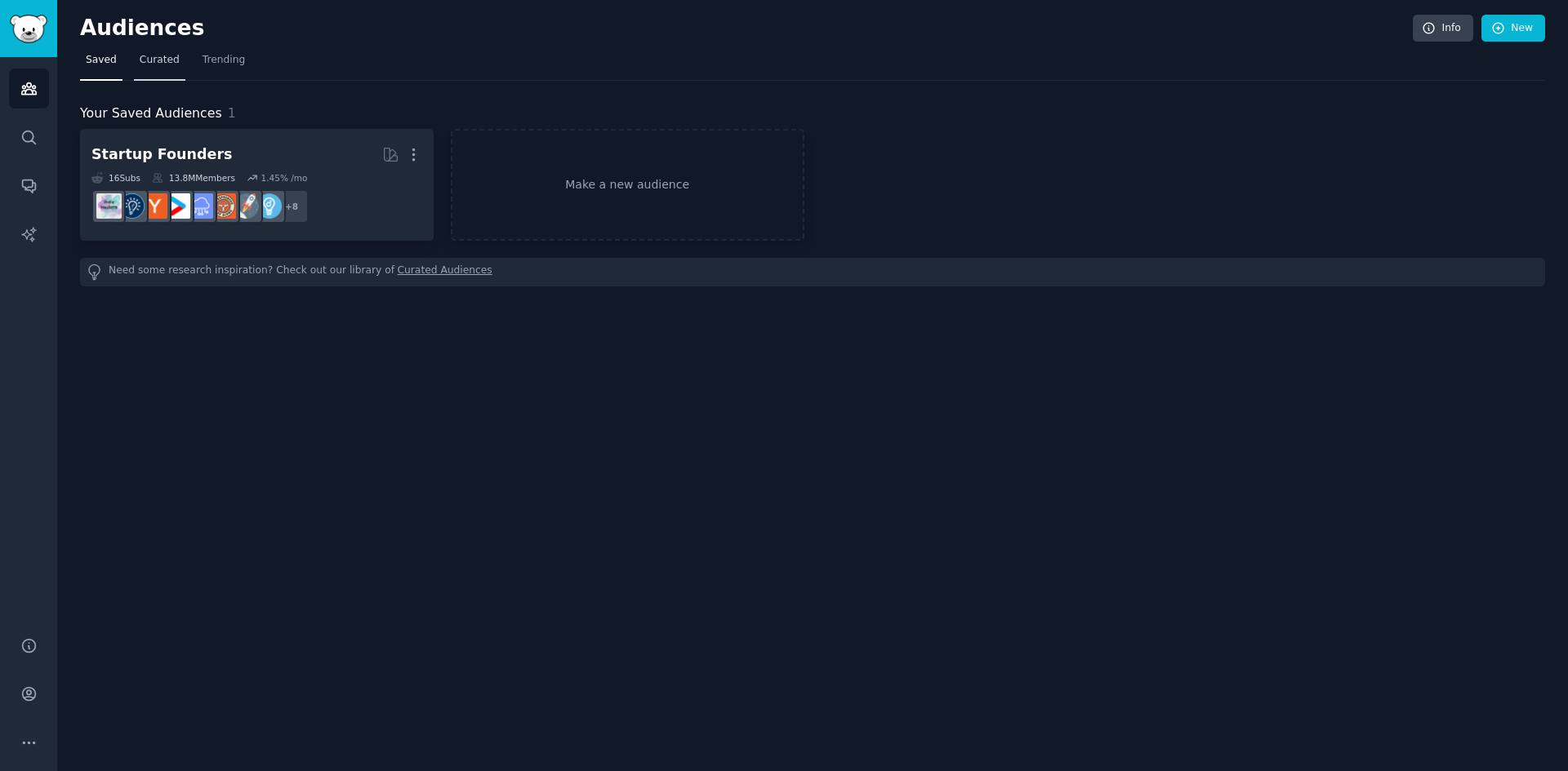
click at [167, 69] on link "Curated" at bounding box center [160, 63] width 52 height 33
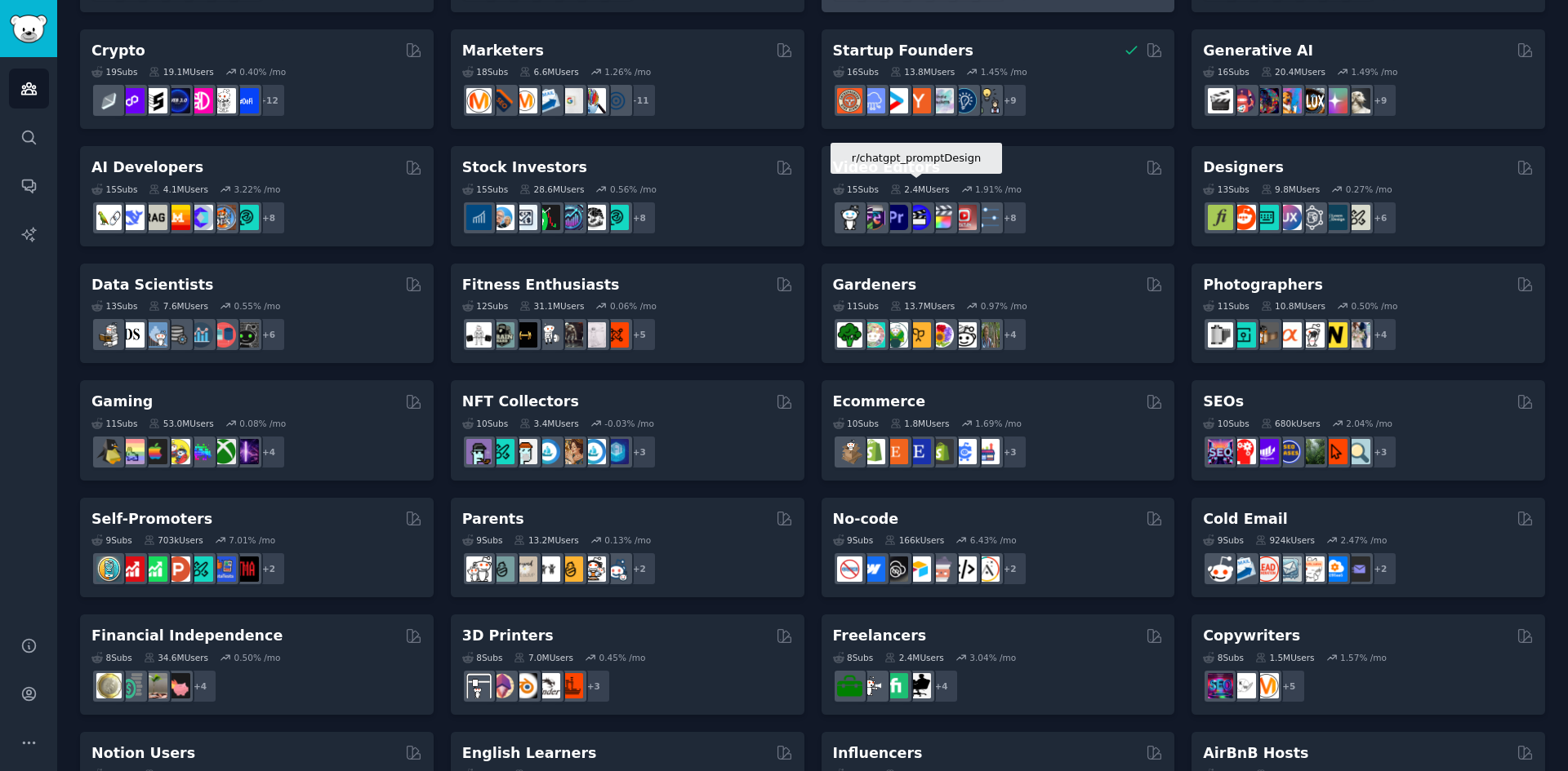
scroll to position [327, 0]
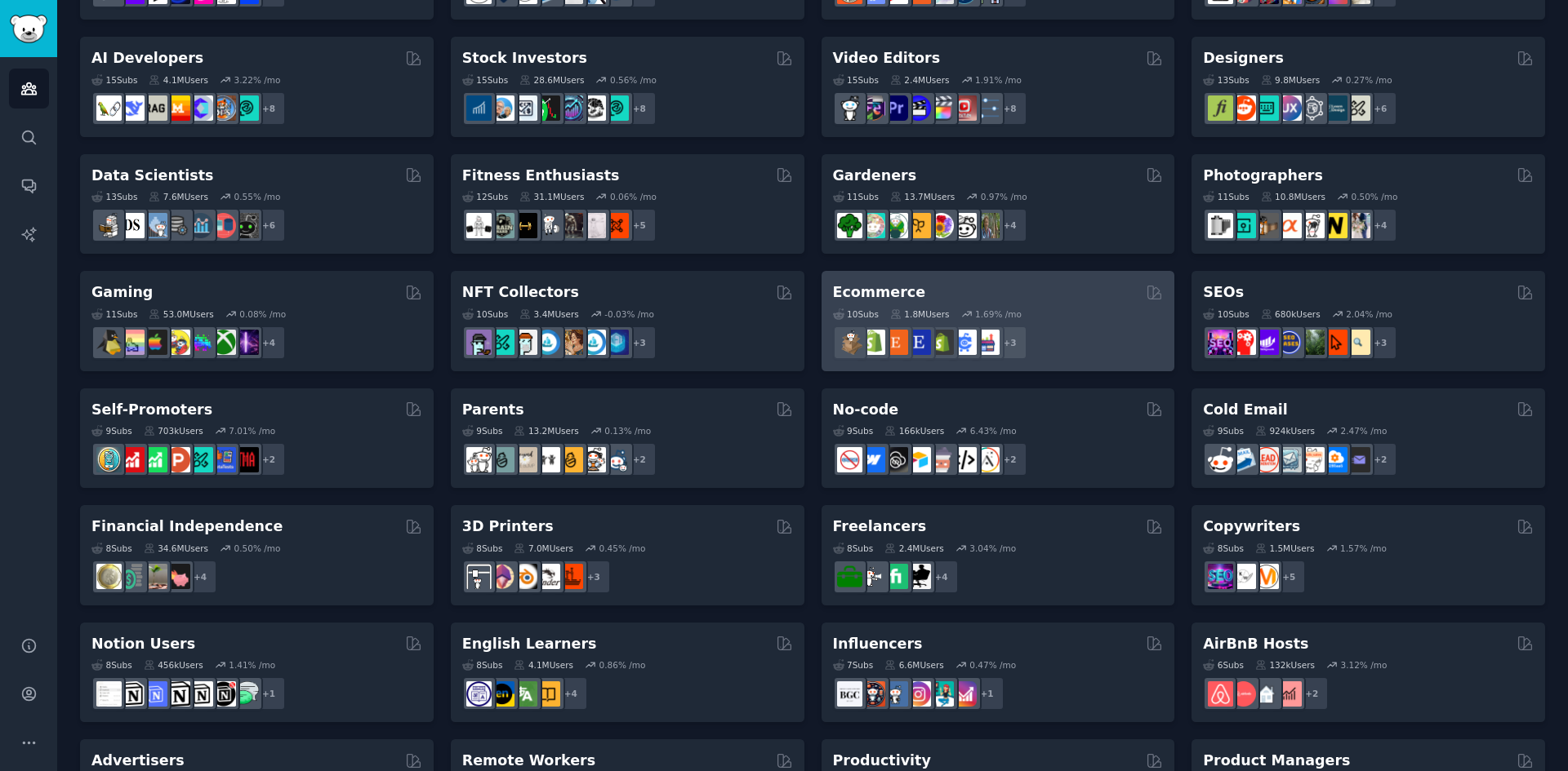
click at [1027, 307] on div "10 Sub s 1.8M Users 1.69 % /mo + 3" at bounding box center [997, 331] width 330 height 57
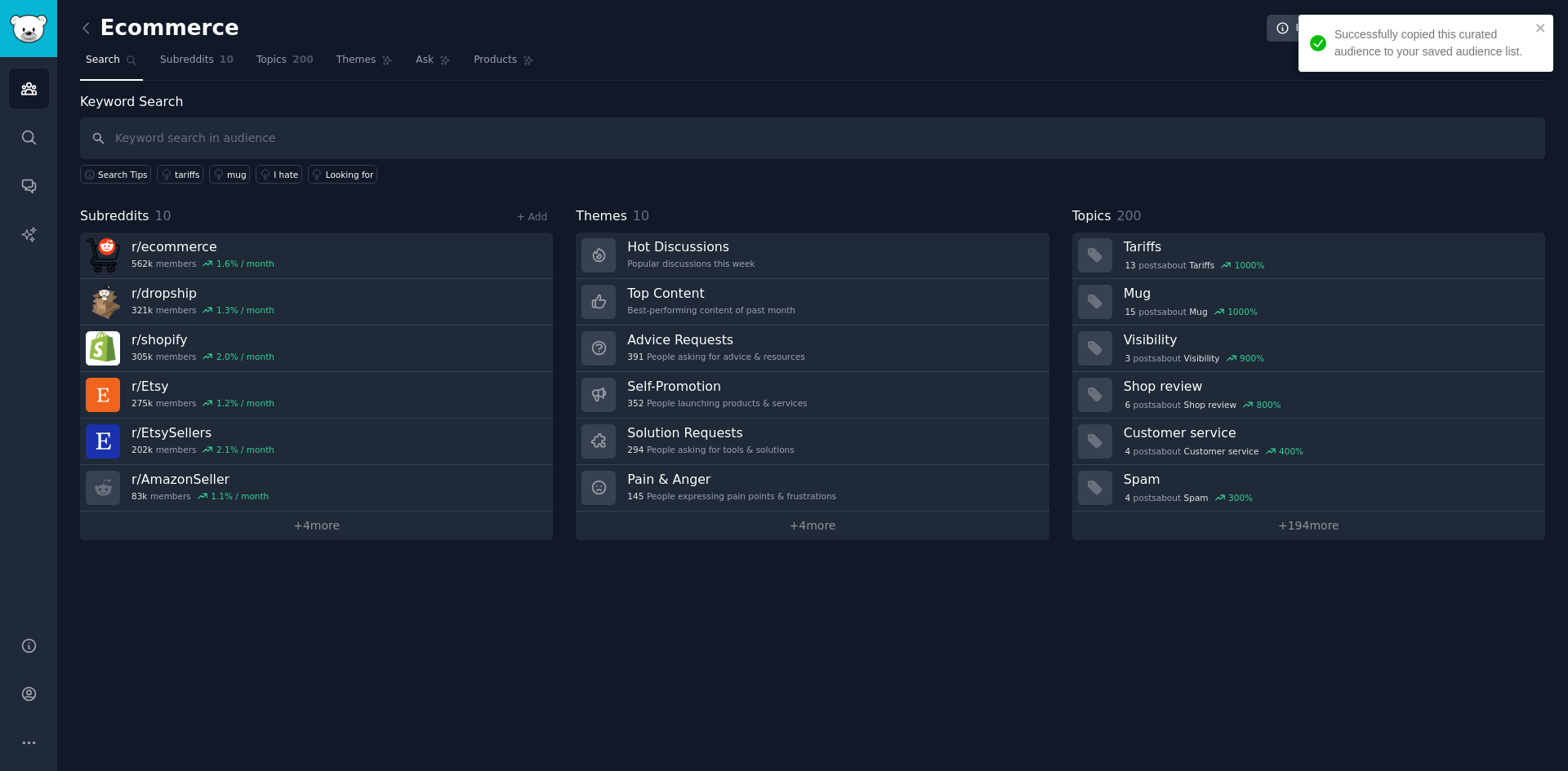
click at [394, 132] on input "text" at bounding box center [813, 138] width 1465 height 41
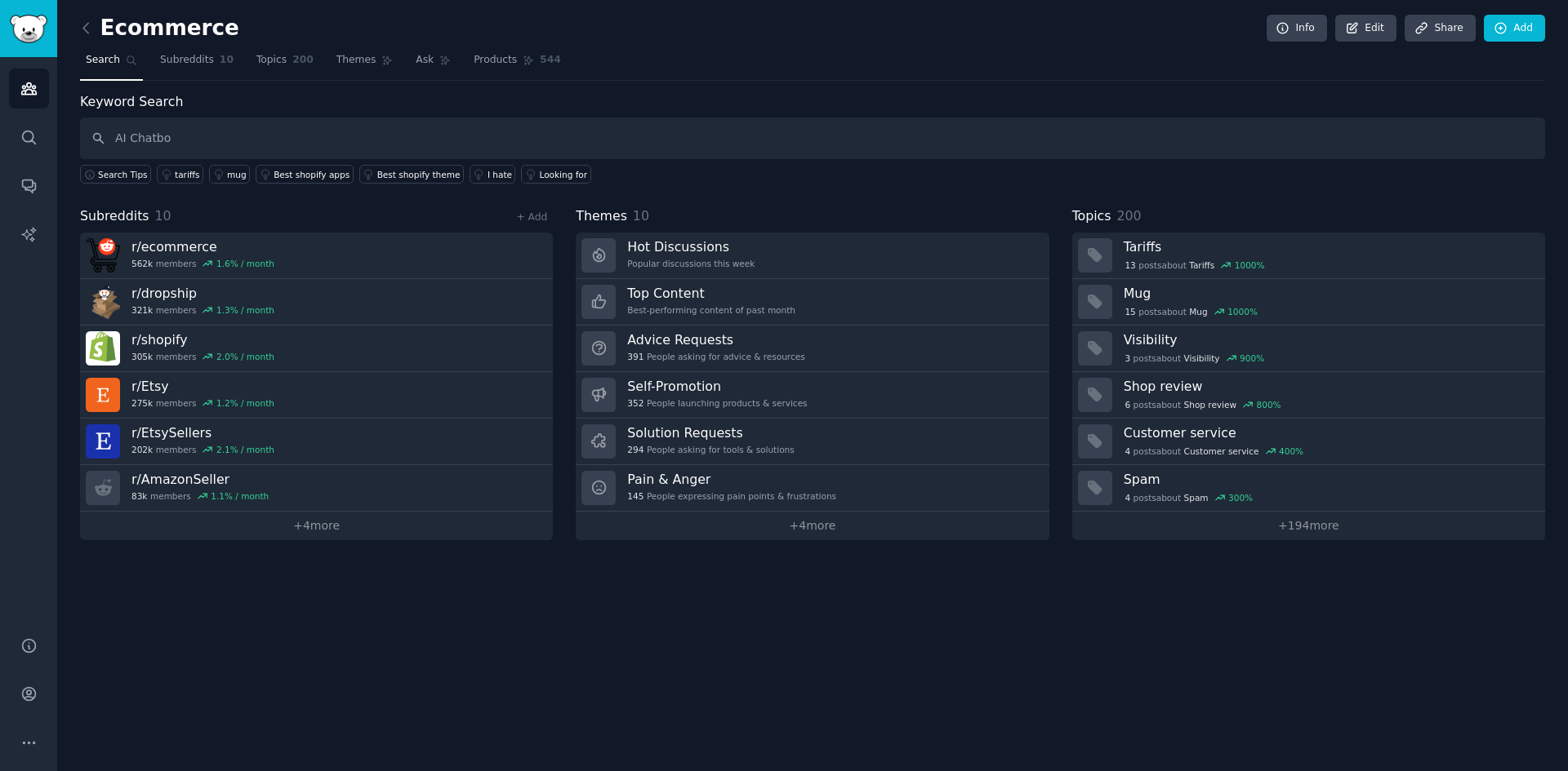
type input "AI Chatbot"
type input "Sales Assitant"
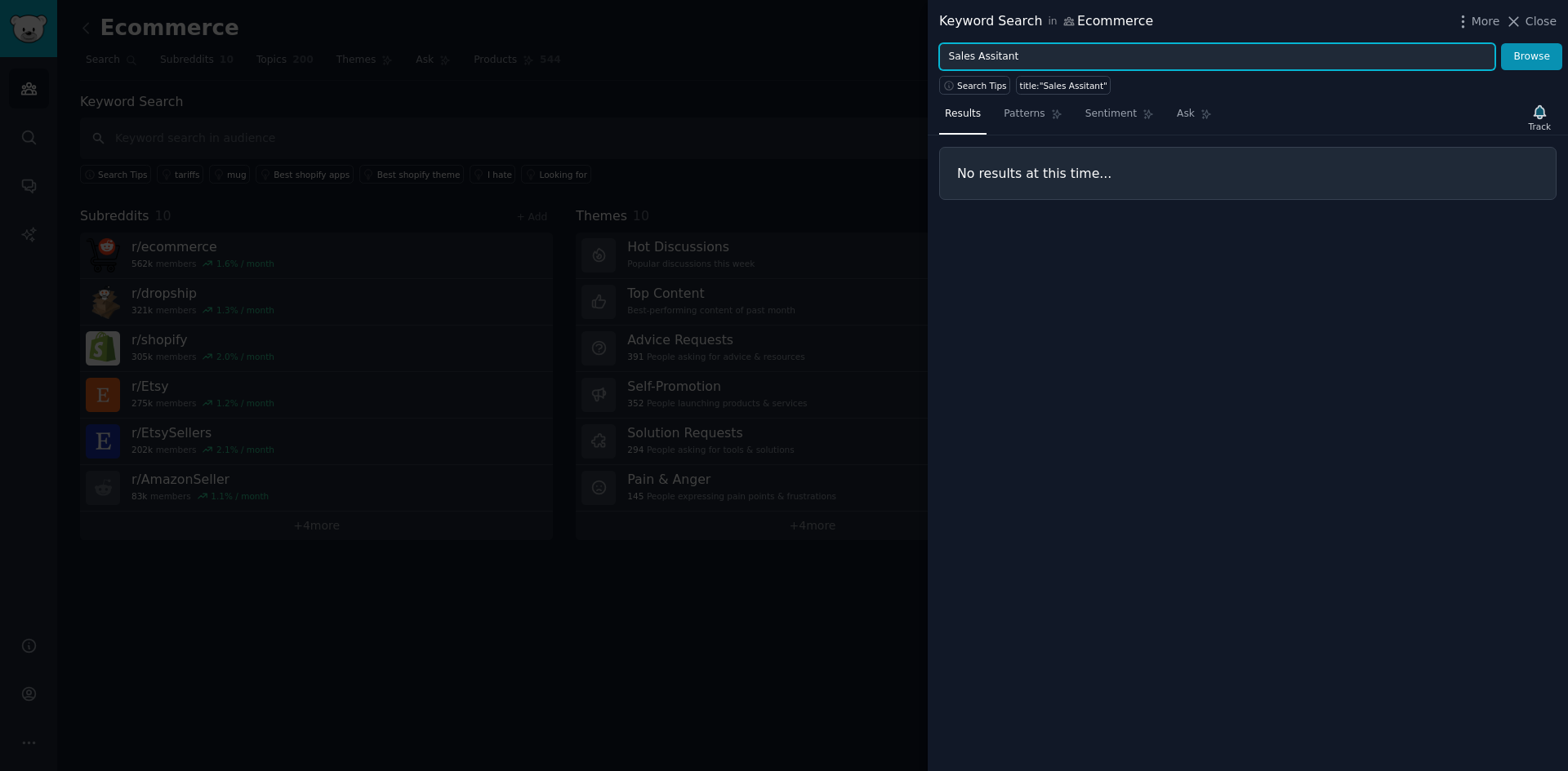
click at [1001, 52] on input "Sales Assitant" at bounding box center [1216, 57] width 556 height 28
click at [990, 55] on input "Sales Assitant" at bounding box center [1216, 57] width 556 height 28
type input "Sales Assistant"
click at [1501, 43] on button "Browse" at bounding box center [1531, 57] width 62 height 28
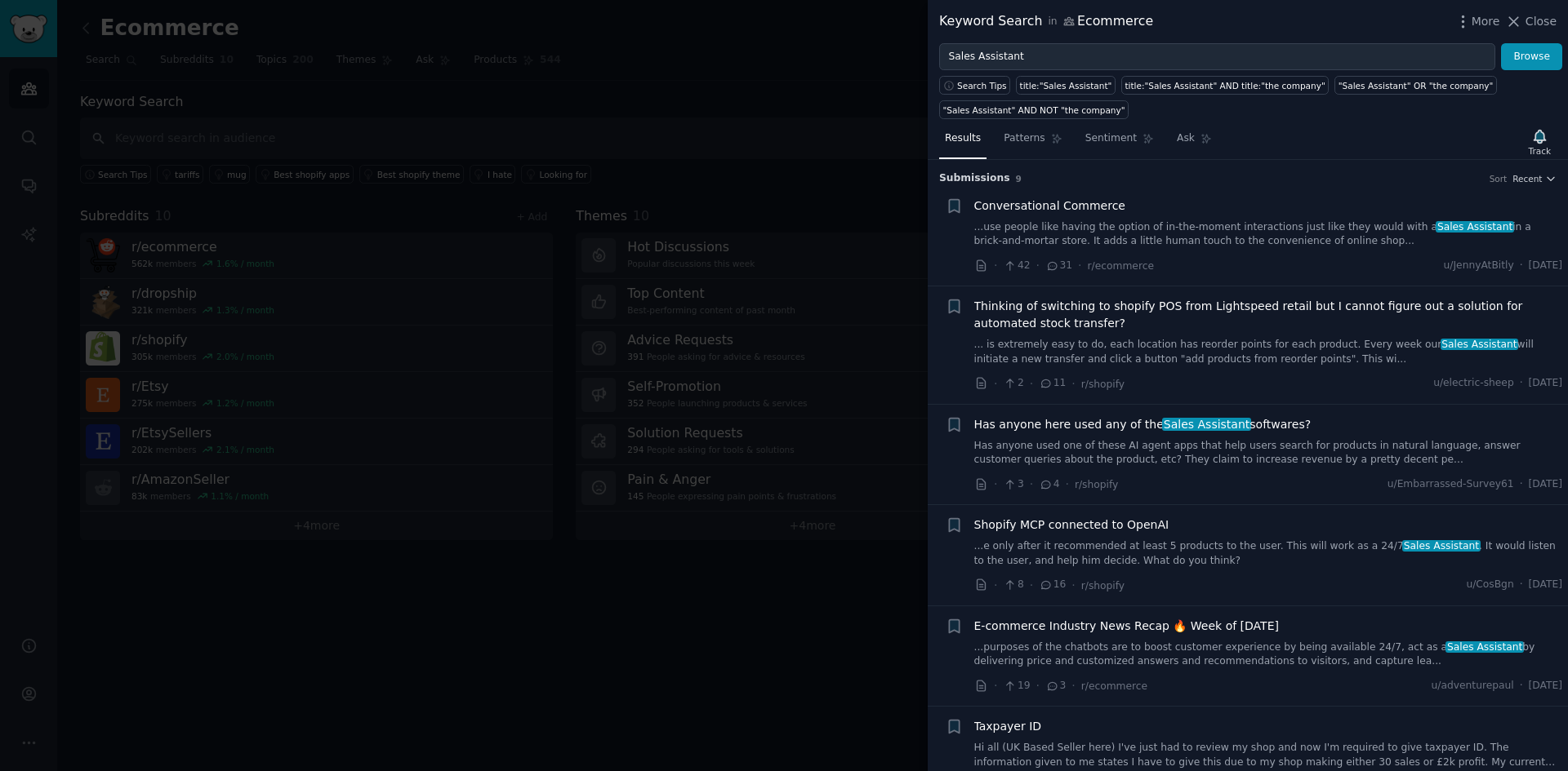
click at [1190, 219] on div "Conversational Commerce ...use people like having the option of in-the-moment i…" at bounding box center [1269, 224] width 589 height 52
click at [1153, 223] on link "...use people like having the option of in-the-moment interactions just like th…" at bounding box center [1269, 235] width 589 height 29
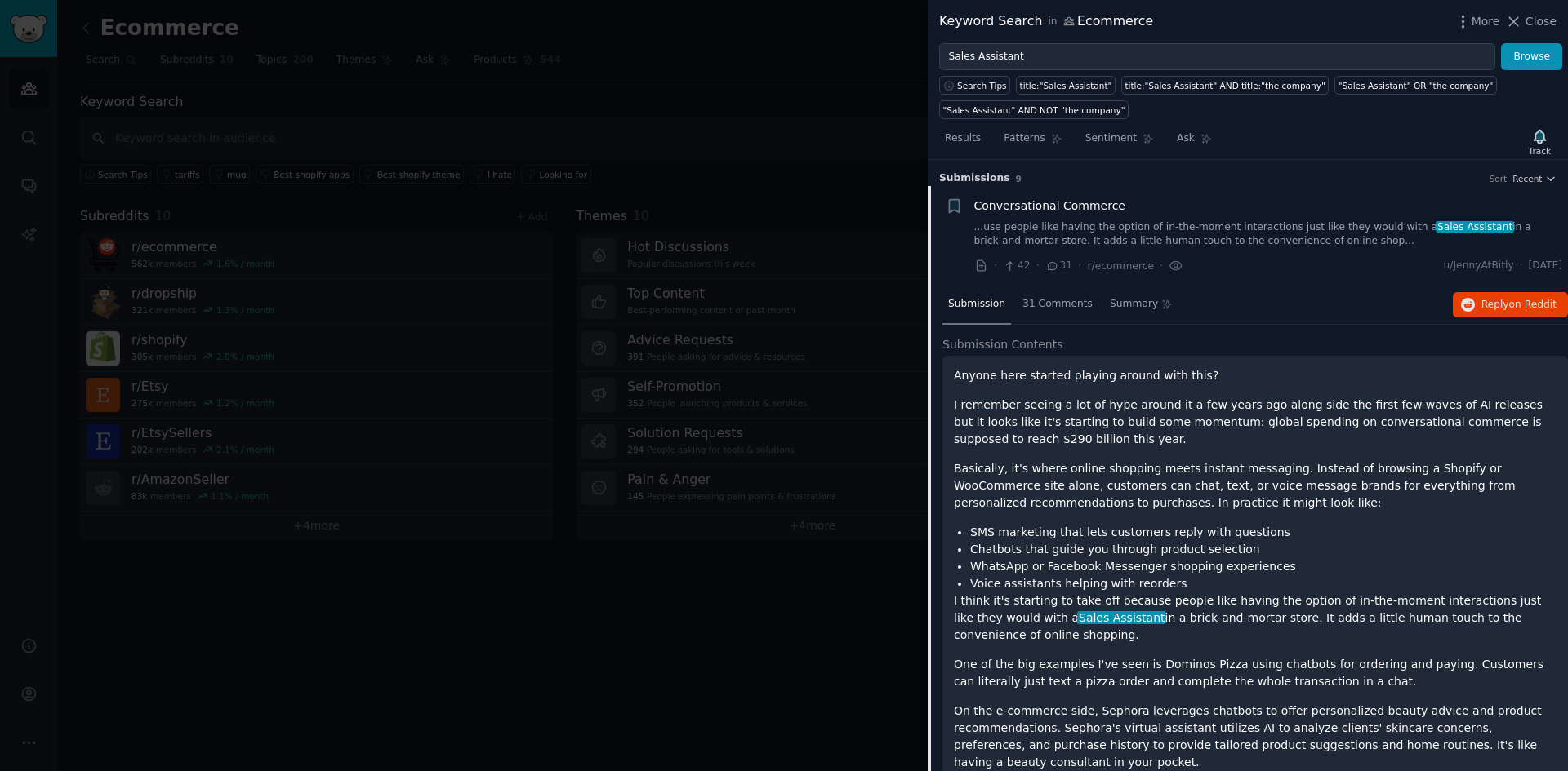
scroll to position [26, 0]
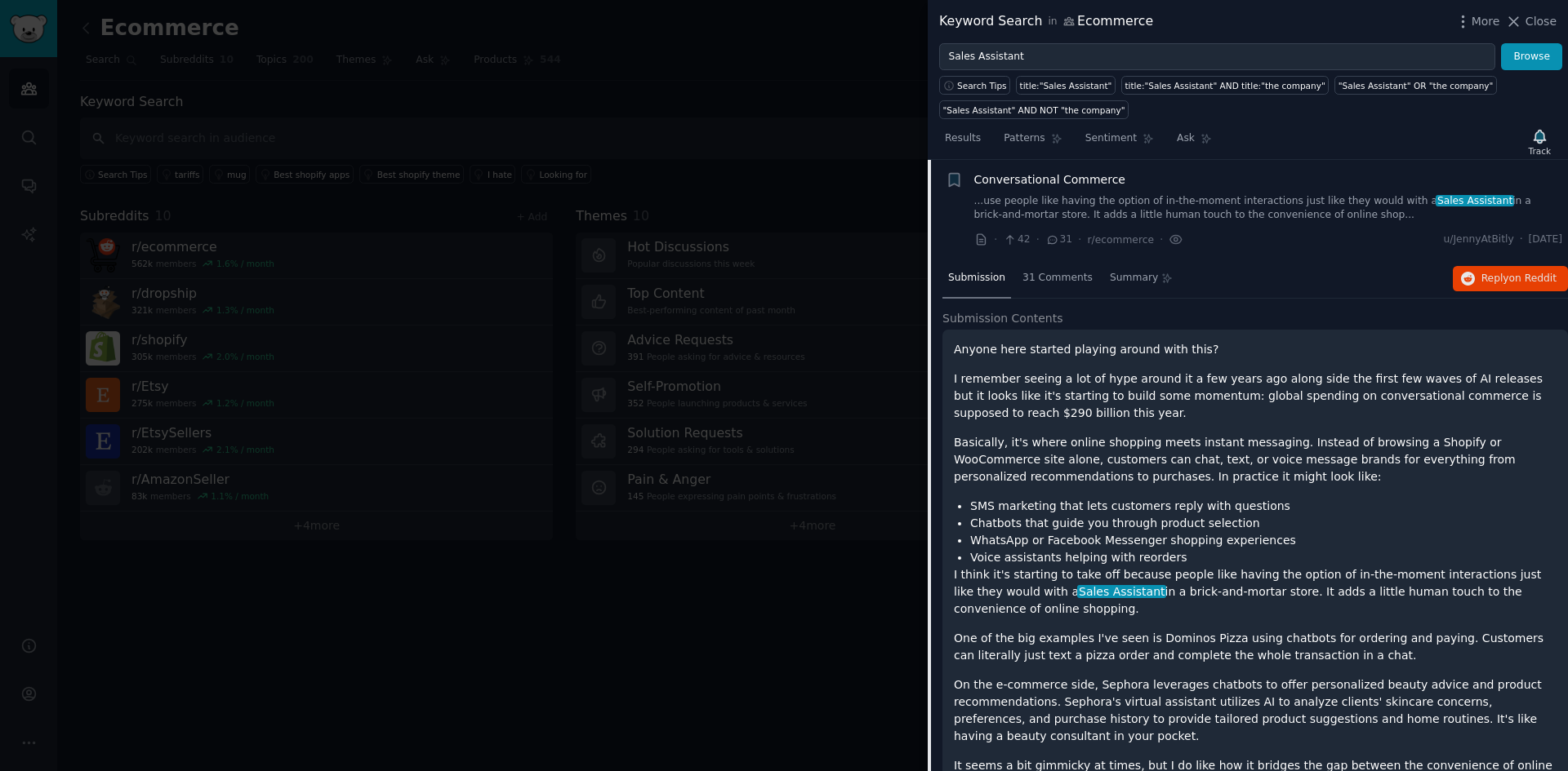
drag, startPoint x: 1058, startPoint y: 446, endPoint x: 1023, endPoint y: 418, distance: 44.8
click at [1023, 418] on p "I remember seeing a lot of hype around it a few years ago along side the first …" at bounding box center [1254, 397] width 603 height 52
click at [1183, 398] on p "I remember seeing a lot of hype around it a few years ago along side the first …" at bounding box center [1254, 397] width 603 height 52
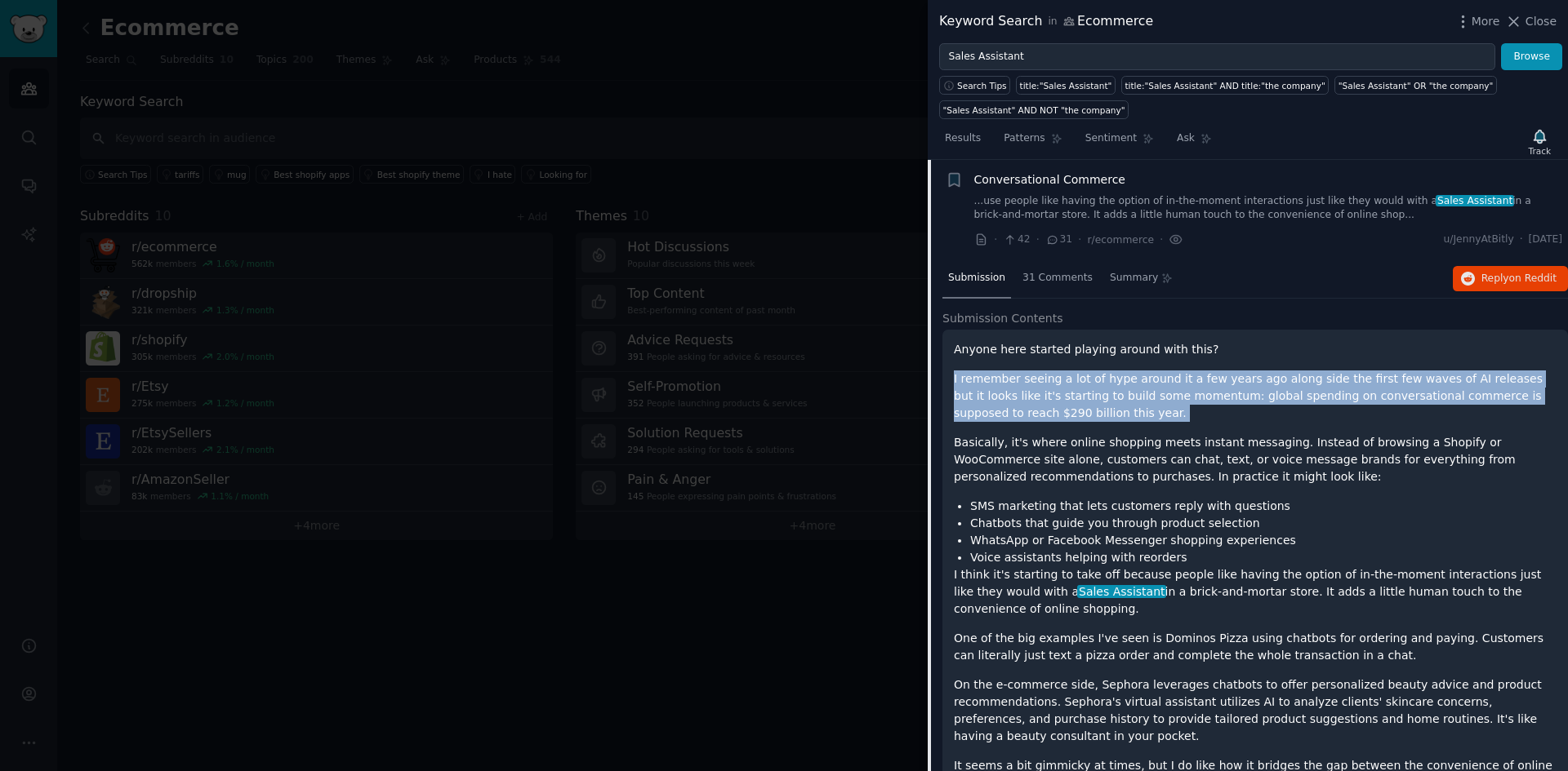
click at [1183, 398] on p "I remember seeing a lot of hype around it a few years ago along side the first …" at bounding box center [1254, 397] width 603 height 52
click at [1243, 421] on p "I remember seeing a lot of hype around it a few years ago along side the first …" at bounding box center [1254, 397] width 603 height 52
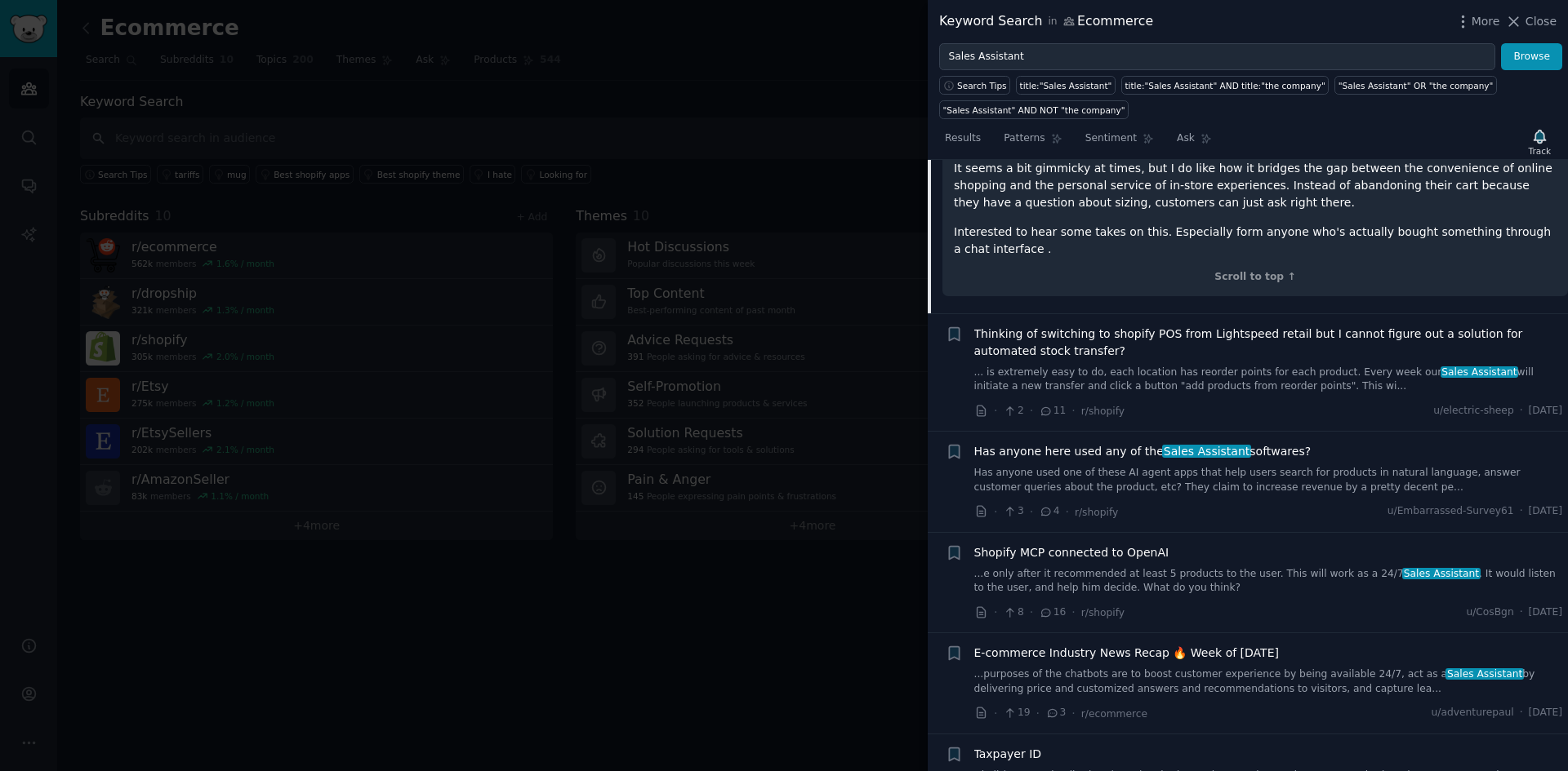
scroll to position [679, 0]
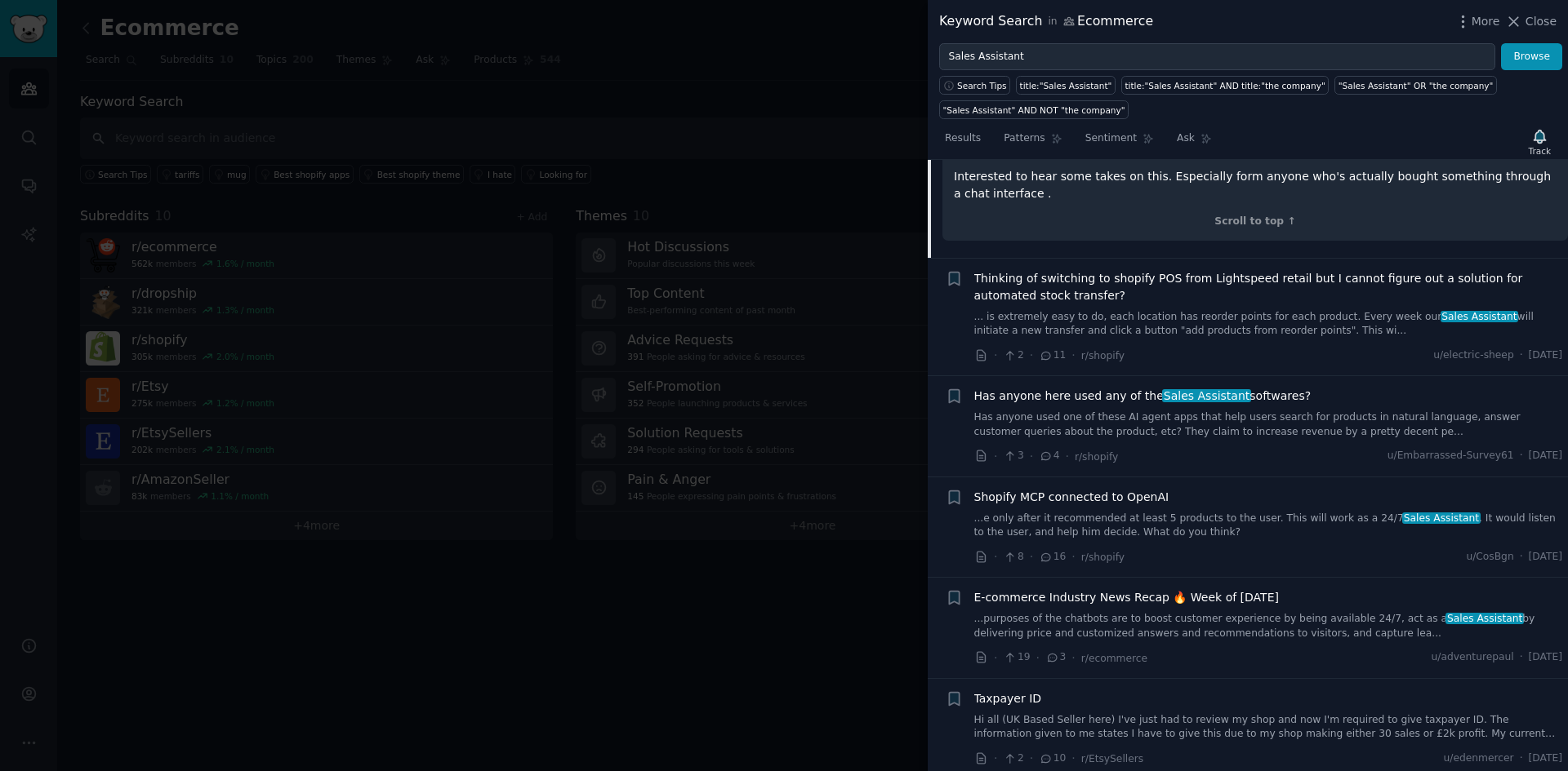
click at [1059, 614] on link "...purposes of the chatbots are to boost customer experience by being available…" at bounding box center [1269, 626] width 589 height 29
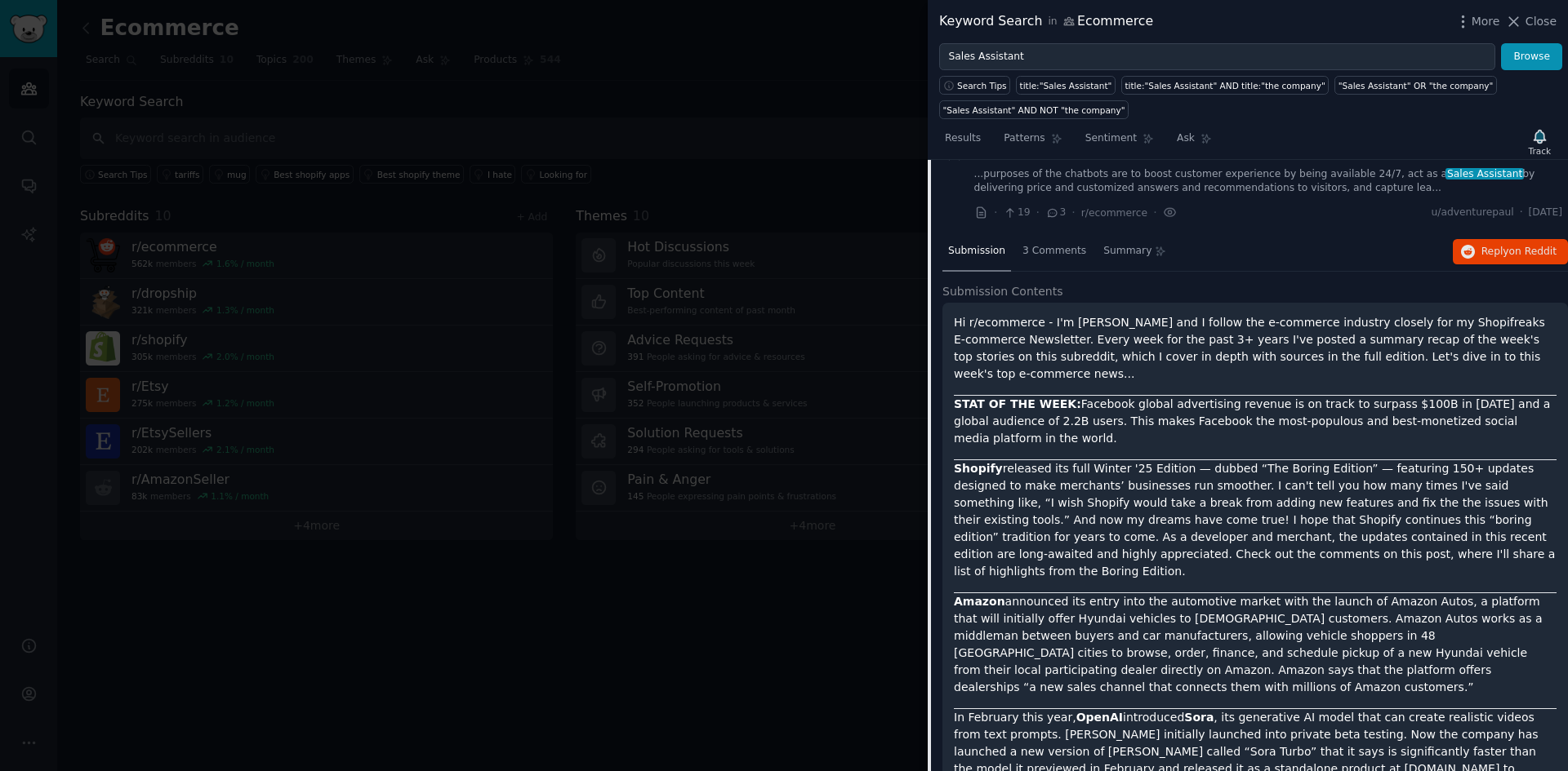
scroll to position [446, 0]
